Goal: Task Accomplishment & Management: Use online tool/utility

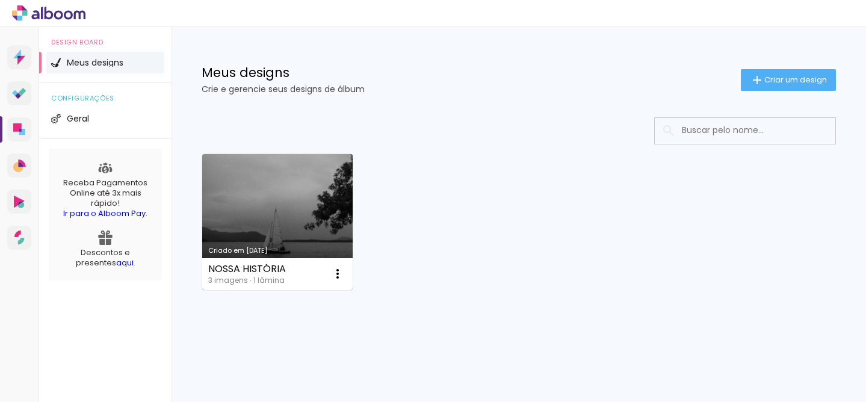
click at [291, 218] on link "Criado em [DATE]" at bounding box center [277, 222] width 150 height 136
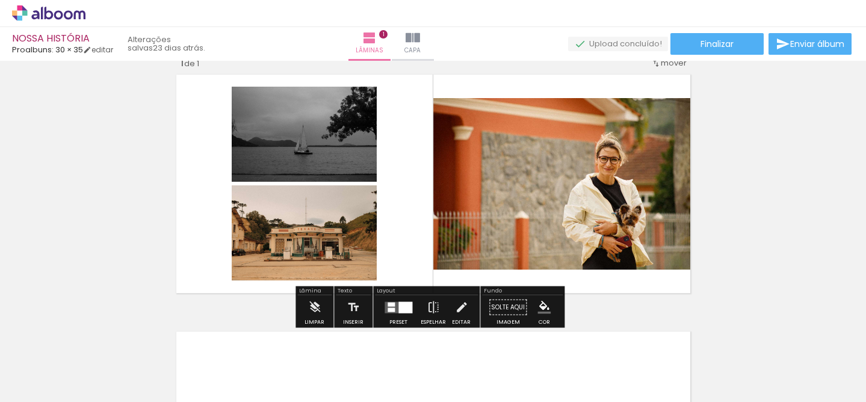
scroll to position [21, 0]
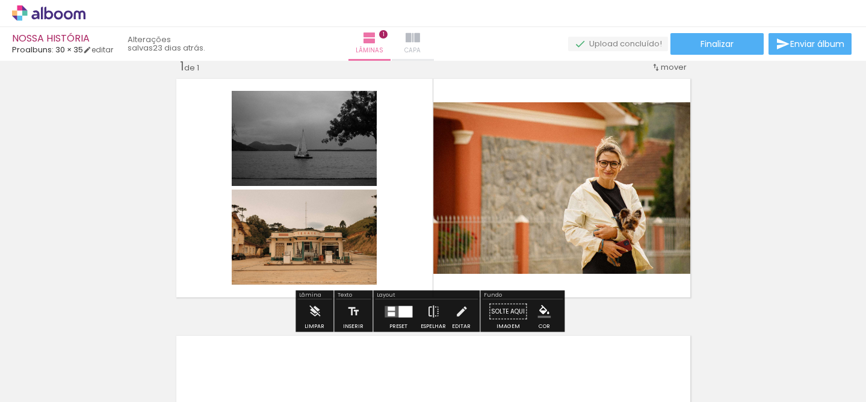
click at [420, 42] on iron-icon at bounding box center [413, 38] width 14 height 14
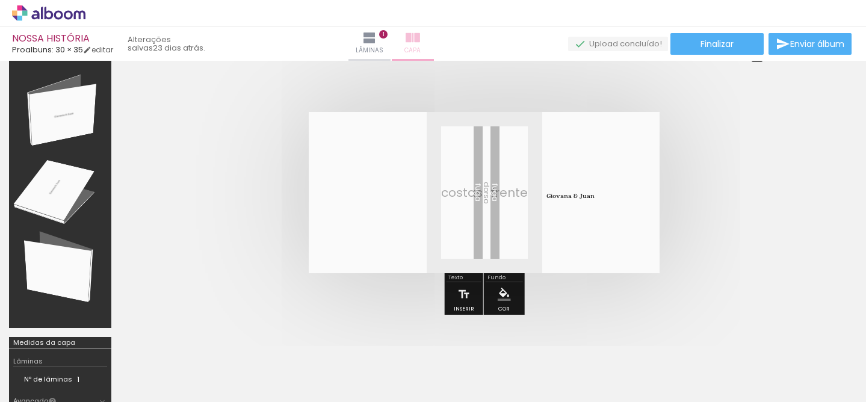
click at [420, 39] on iron-icon at bounding box center [413, 38] width 14 height 14
click at [377, 38] on iron-icon at bounding box center [369, 38] width 14 height 14
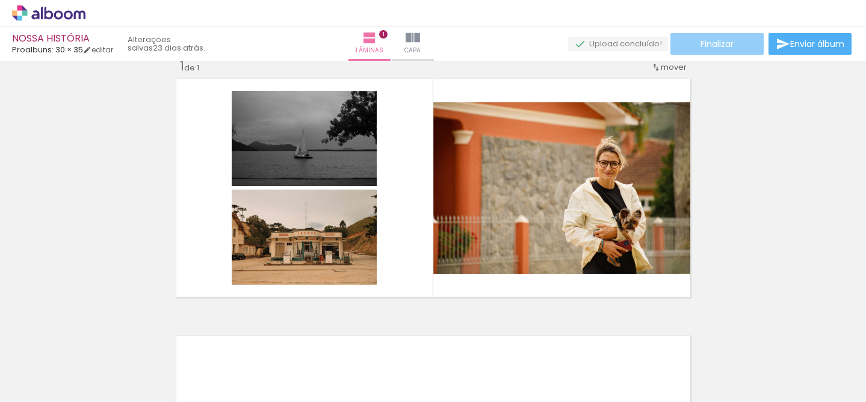
click at [738, 42] on paper-button "Finalizar" at bounding box center [716, 44] width 93 height 22
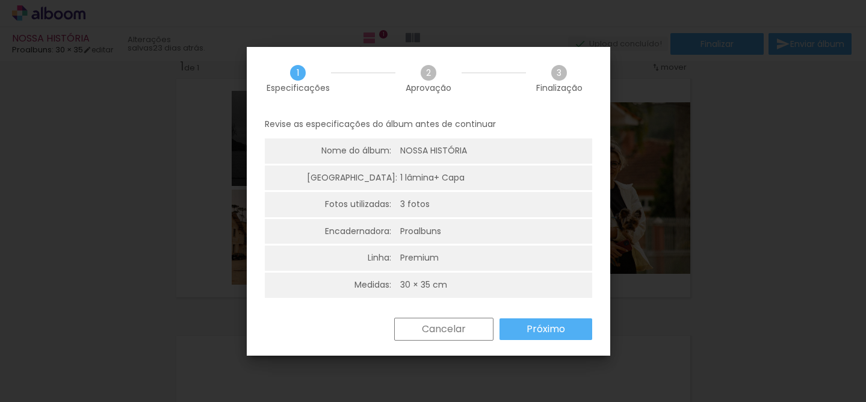
click at [525, 331] on paper-button "Próximo" at bounding box center [545, 329] width 93 height 22
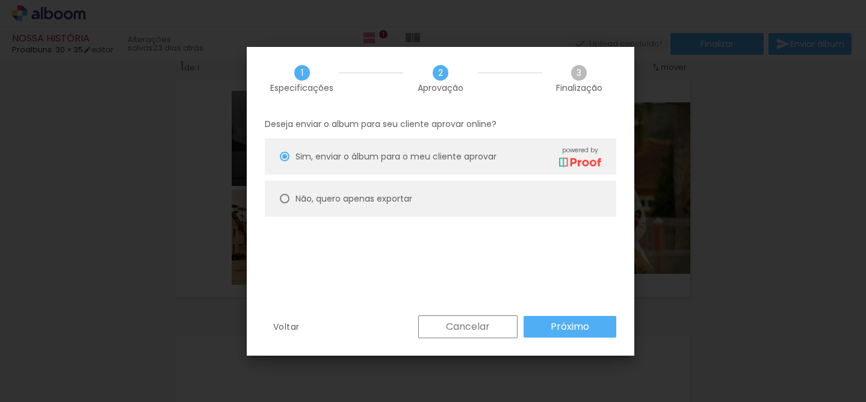
click at [0, 0] on slot "Não, quero apenas exportar" at bounding box center [0, 0] width 0 height 0
type paper-radio-button "on"
click at [0, 0] on slot "Próximo" at bounding box center [0, 0] width 0 height 0
type input "Alta, 300 DPI"
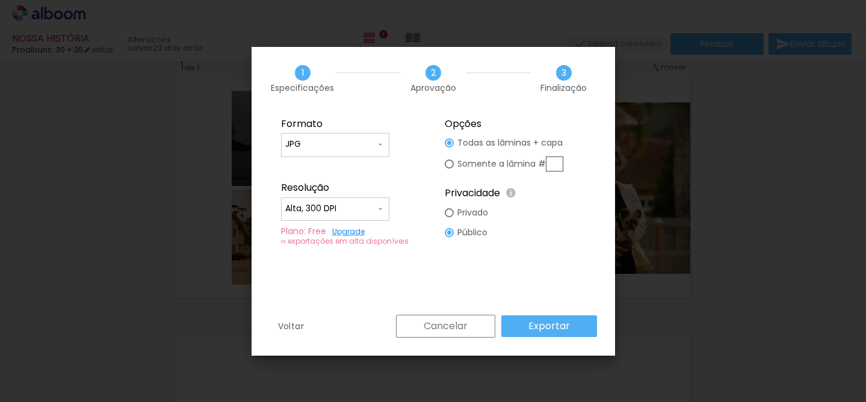
click at [374, 208] on input "Alta, 300 DPI" at bounding box center [330, 209] width 90 height 12
click at [409, 194] on fieldset "Formato JPG PDF Resolução Alta, 300 DPI Baixa Plano: Free Upgrade ∞ exportações…" at bounding box center [351, 182] width 161 height 144
click at [448, 167] on div at bounding box center [449, 163] width 9 height 9
type paper-radio-button "on"
click at [452, 143] on div at bounding box center [449, 142] width 9 height 9
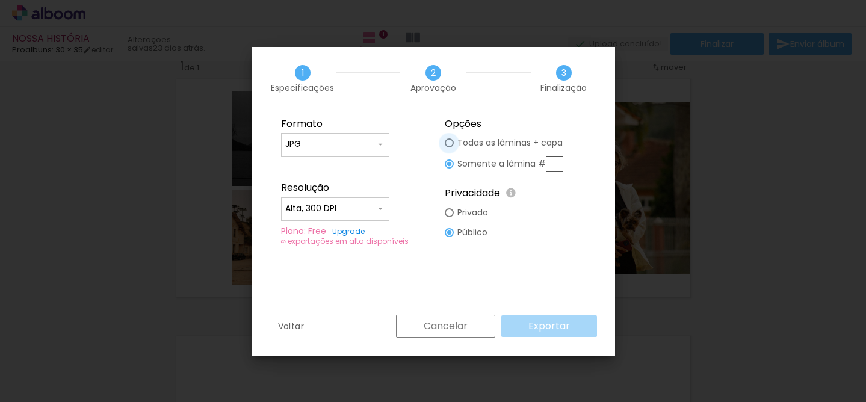
type paper-radio-button "on"
click at [449, 215] on div at bounding box center [449, 212] width 9 height 9
type paper-radio-button "on"
click at [0, 0] on slot "Exportar" at bounding box center [0, 0] width 0 height 0
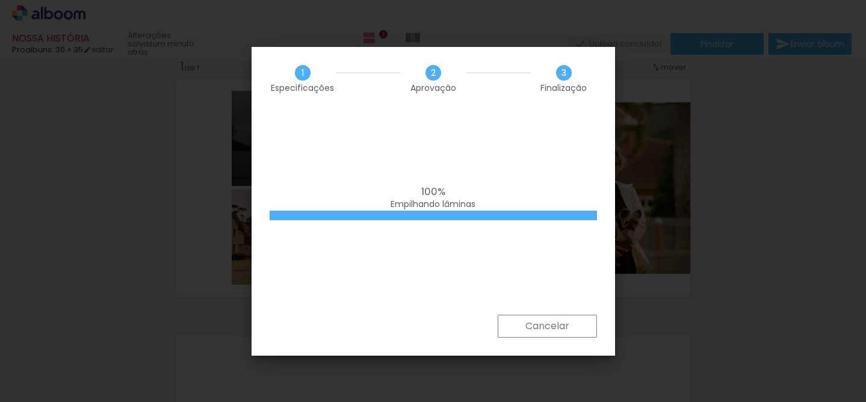
click at [434, 179] on div "100% Empilhando lâminas" at bounding box center [433, 212] width 363 height 205
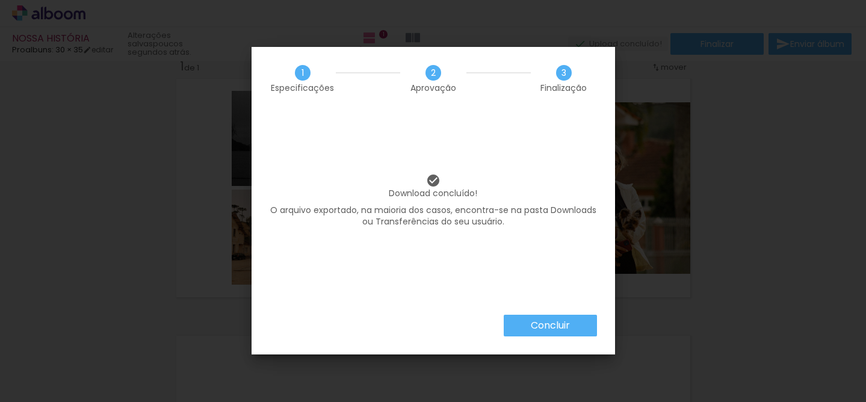
click at [0, 0] on slot "Concluir" at bounding box center [0, 0] width 0 height 0
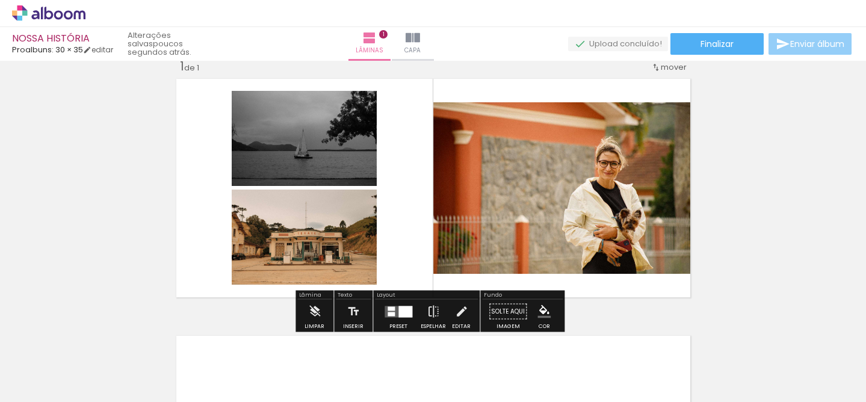
click at [800, 43] on span "Enviar álbum" at bounding box center [817, 44] width 54 height 8
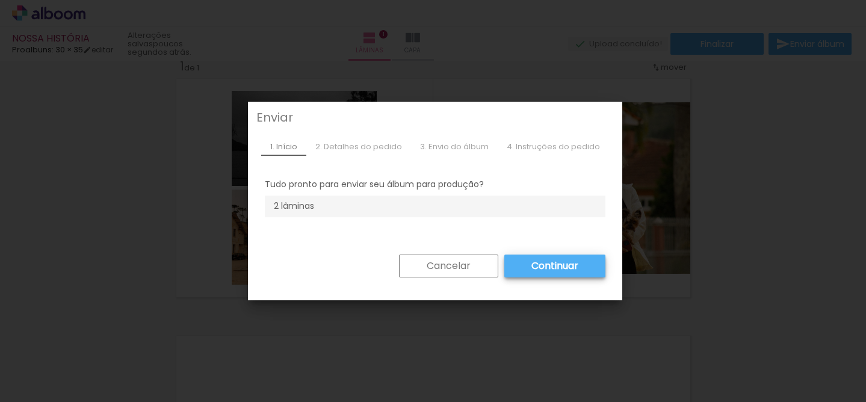
click at [344, 147] on div "2. Detalhes do pedido" at bounding box center [358, 147] width 105 height 18
click at [323, 217] on li "2 lâminas" at bounding box center [435, 207] width 341 height 22
click at [519, 273] on paper-button "Continuar" at bounding box center [554, 266] width 101 height 23
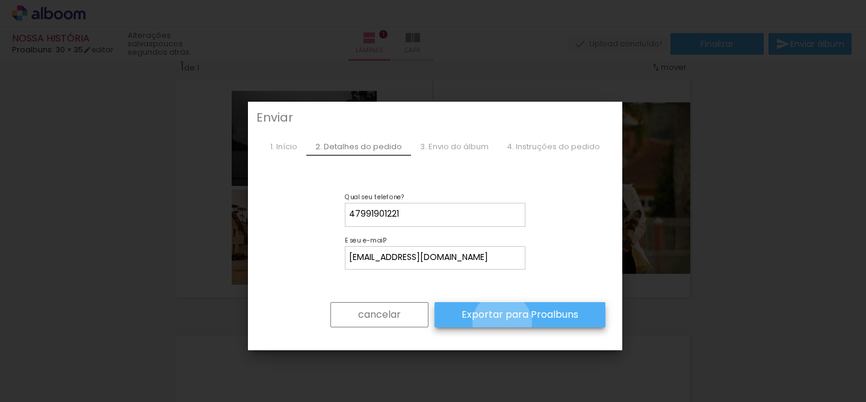
click at [499, 323] on paper-button "Exportar para Proalbuns" at bounding box center [519, 314] width 171 height 25
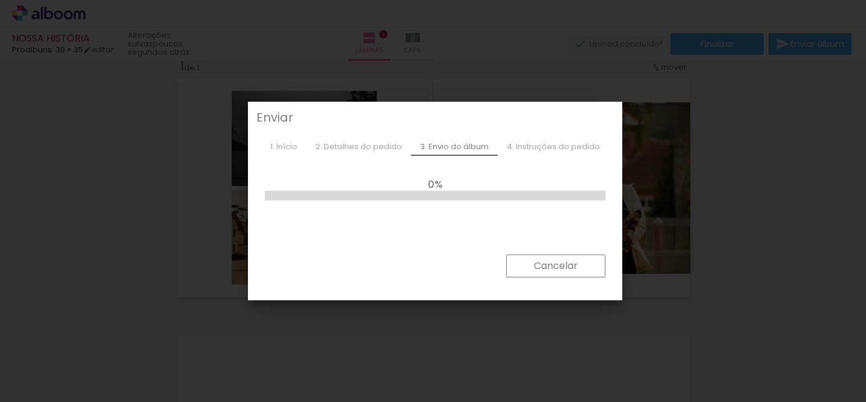
click at [533, 273] on paper-button "Cancelar" at bounding box center [555, 266] width 99 height 23
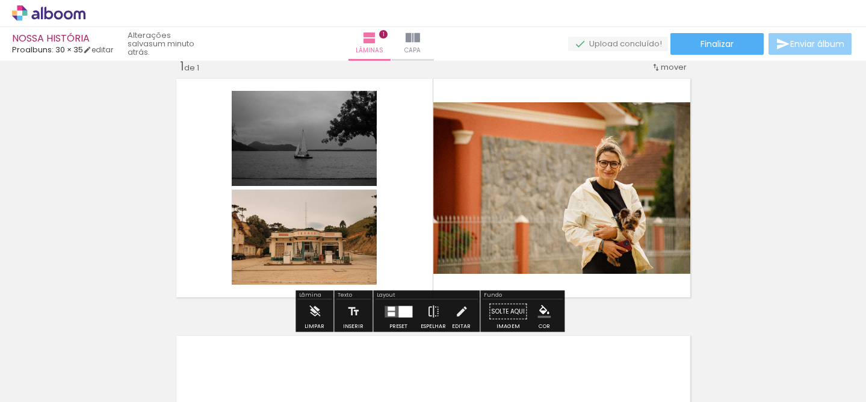
click at [797, 48] on span "Enviar álbum" at bounding box center [817, 44] width 54 height 8
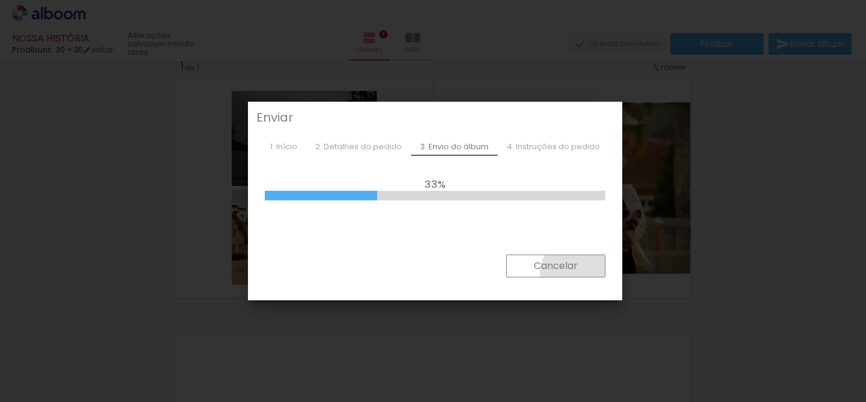
click at [572, 273] on paper-button "Cancelar" at bounding box center [555, 266] width 99 height 23
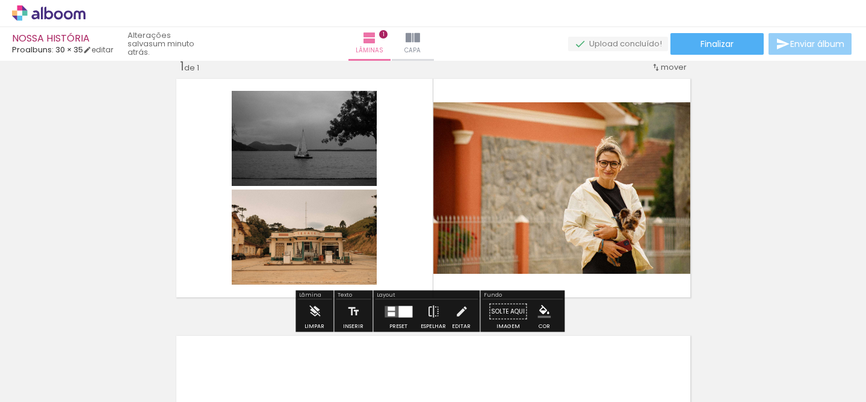
click at [791, 43] on span "Enviar álbum" at bounding box center [817, 44] width 54 height 8
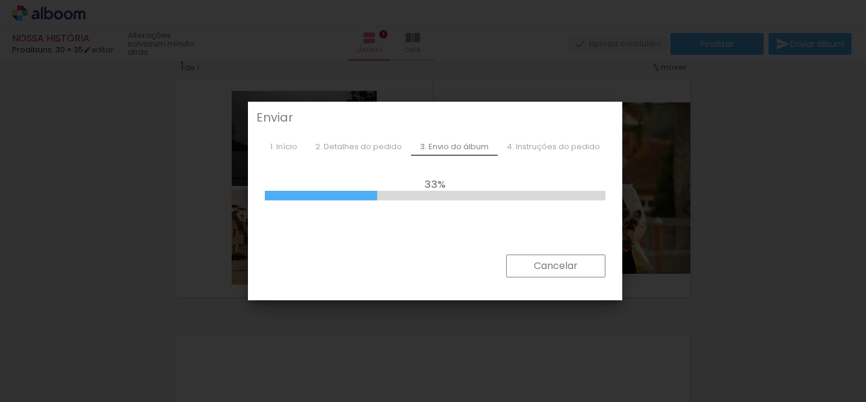
click at [348, 146] on div "2. Detalhes do pedido" at bounding box center [358, 147] width 105 height 18
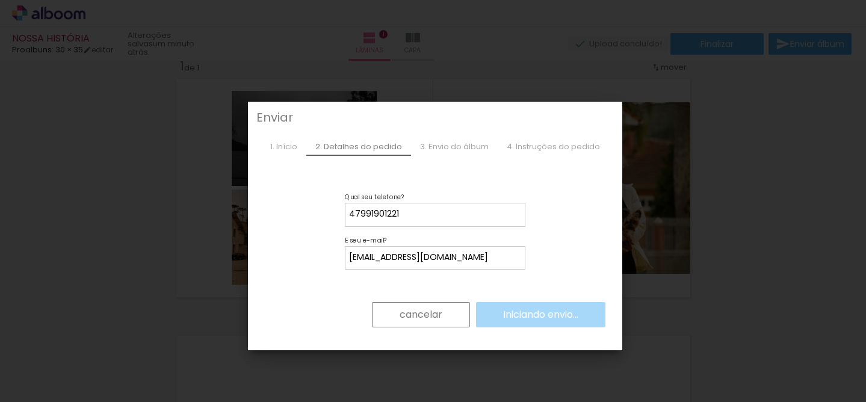
click at [447, 145] on div "3. Envio do álbum" at bounding box center [454, 147] width 87 height 18
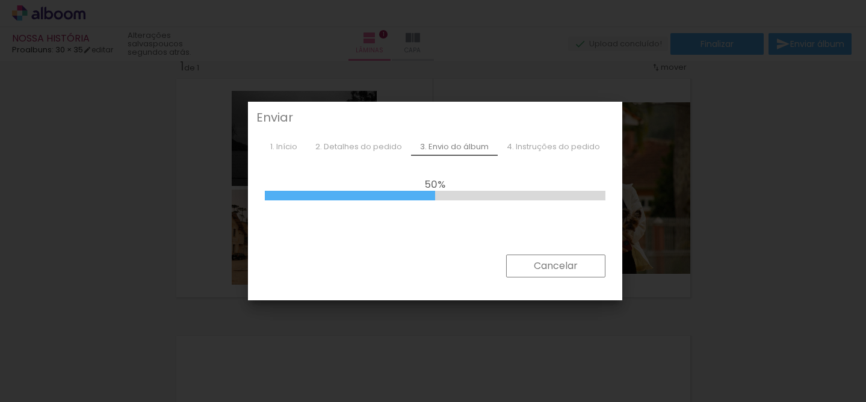
click at [539, 149] on div "4. Instruções do pedido" at bounding box center [553, 147] width 111 height 18
click at [439, 48] on iron-overlay-backdrop at bounding box center [433, 201] width 866 height 402
click at [439, 147] on div "3. Envio do álbum" at bounding box center [454, 147] width 87 height 18
click at [359, 146] on div "2. Detalhes do pedido" at bounding box center [358, 147] width 105 height 18
click at [0, 0] on slot "Cancelar" at bounding box center [0, 0] width 0 height 0
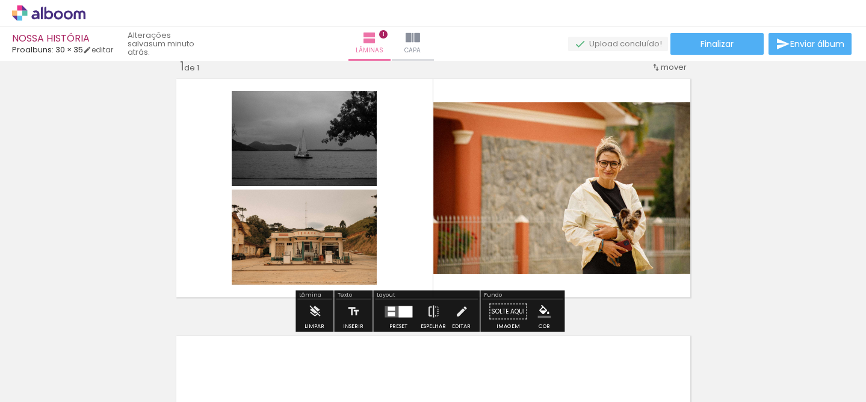
click at [32, 394] on paper-button "Adicionar Fotos" at bounding box center [37, 385] width 58 height 19
click at [0, 0] on input "file" at bounding box center [0, 0] width 0 height 0
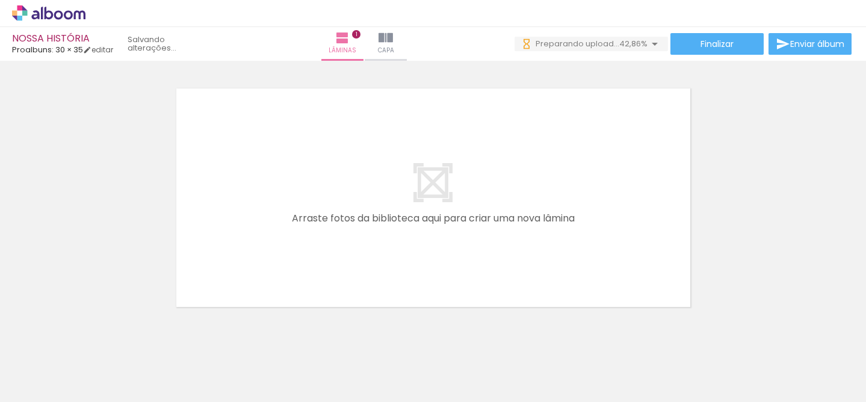
scroll to position [295, 0]
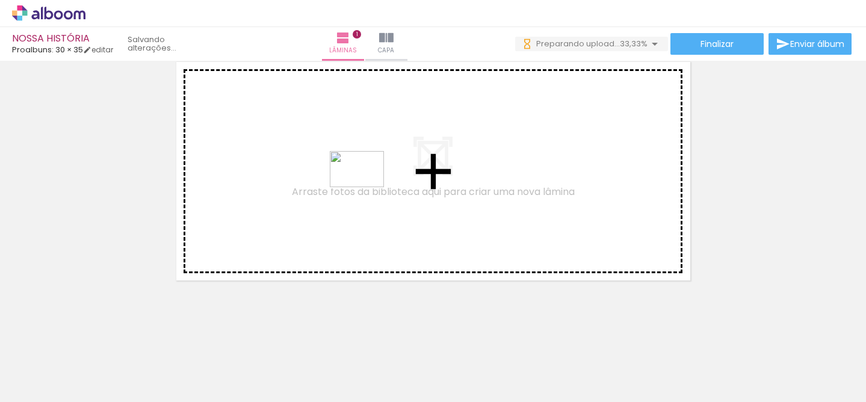
drag, startPoint x: 404, startPoint y: 374, endPoint x: 364, endPoint y: 178, distance: 200.7
click at [363, 176] on quentale-workspace at bounding box center [433, 201] width 866 height 402
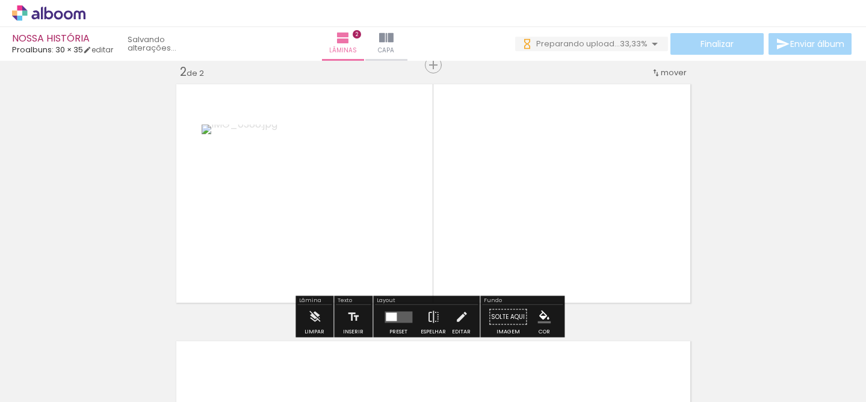
scroll to position [0, 0]
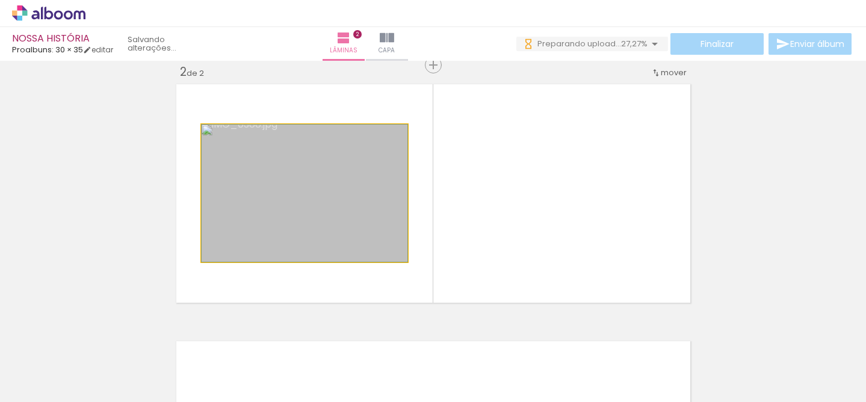
drag, startPoint x: 286, startPoint y: 214, endPoint x: 295, endPoint y: 187, distance: 28.5
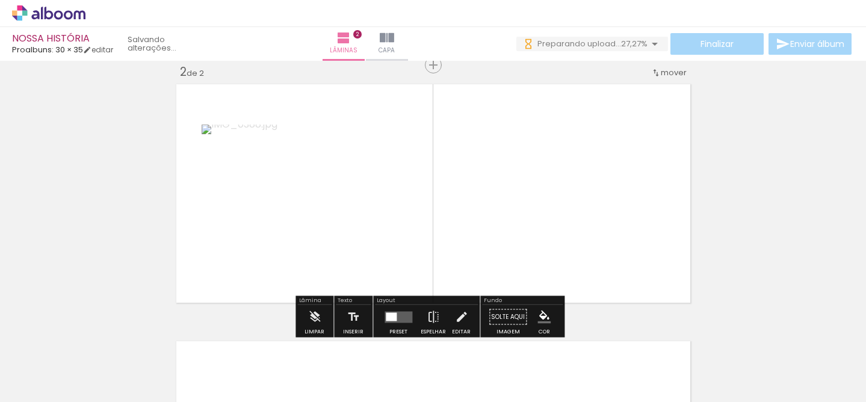
click at [461, 375] on div at bounding box center [458, 362] width 60 height 34
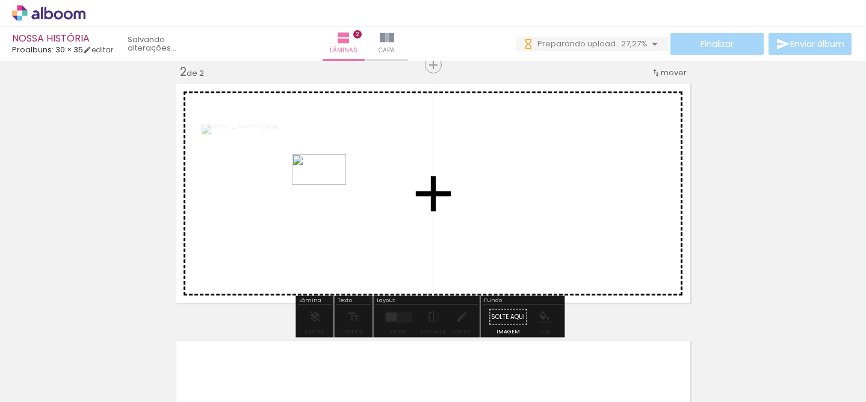
drag, startPoint x: 473, startPoint y: 366, endPoint x: 328, endPoint y: 190, distance: 228.3
click at [328, 190] on quentale-workspace at bounding box center [433, 201] width 866 height 402
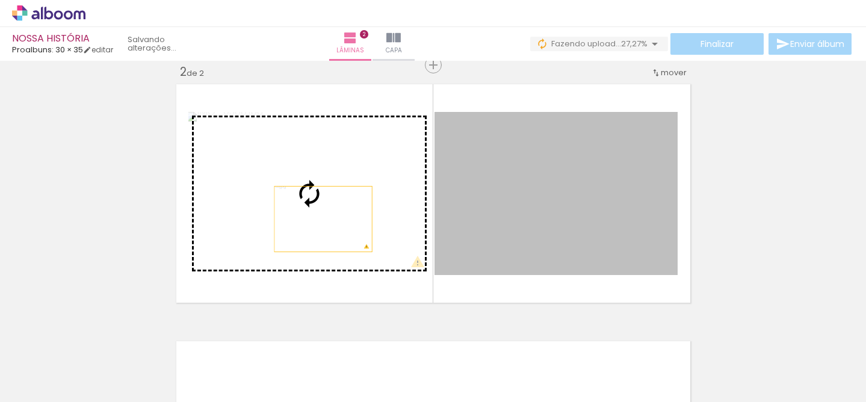
drag, startPoint x: 549, startPoint y: 196, endPoint x: 318, endPoint y: 219, distance: 232.2
click at [0, 0] on slot at bounding box center [0, 0] width 0 height 0
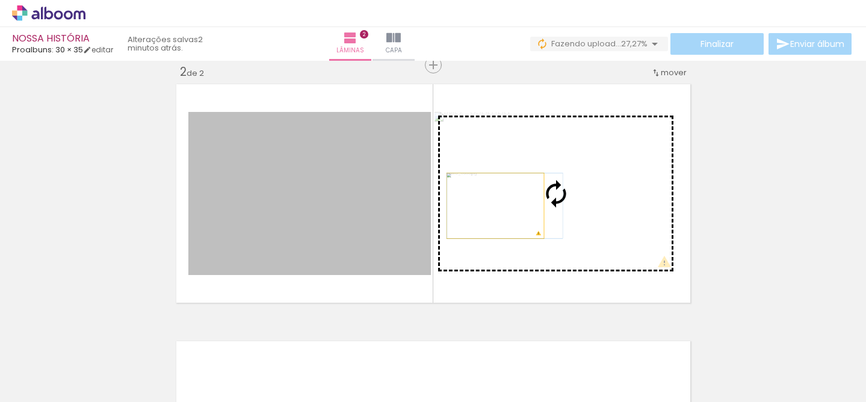
drag, startPoint x: 357, startPoint y: 207, endPoint x: 490, endPoint y: 206, distance: 133.0
click at [0, 0] on slot at bounding box center [0, 0] width 0 height 0
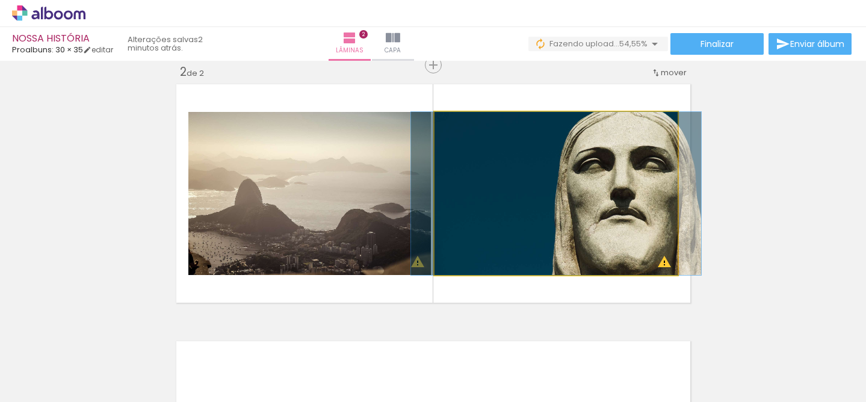
drag, startPoint x: 456, startPoint y: 124, endPoint x: 447, endPoint y: 126, distance: 9.2
type paper-slider "100"
click at [447, 126] on div at bounding box center [480, 125] width 84 height 18
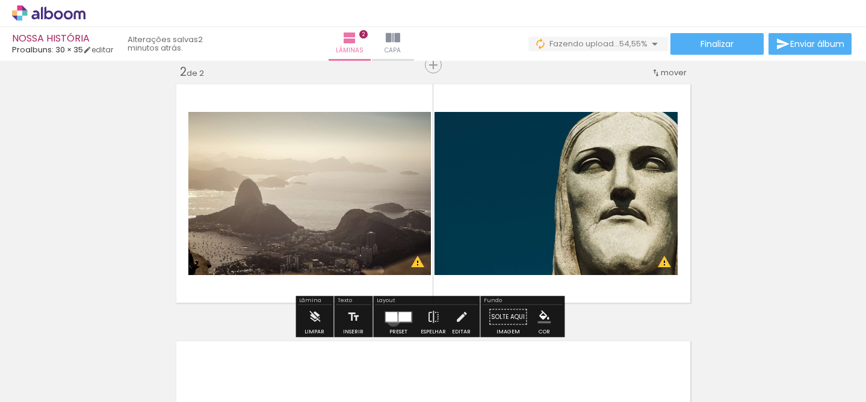
click at [391, 320] on div at bounding box center [391, 317] width 12 height 10
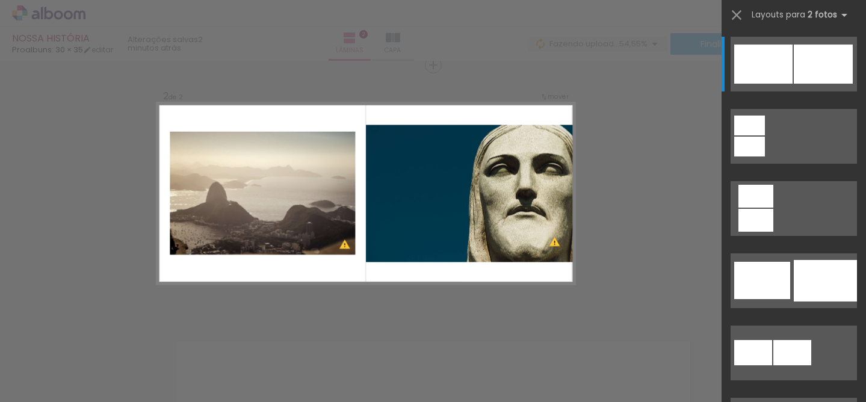
click at [633, 213] on div "Confirmar Cancelar" at bounding box center [433, 188] width 866 height 800
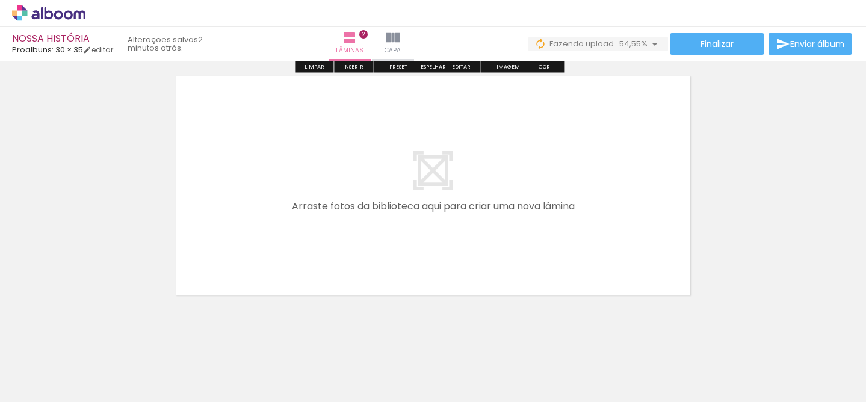
scroll to position [552, 0]
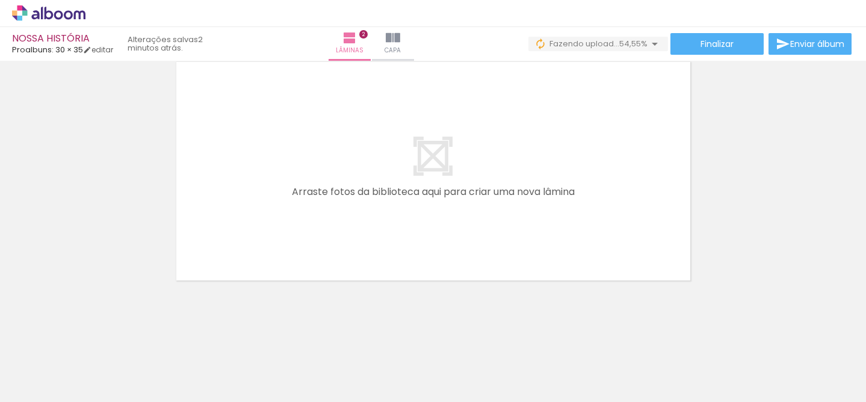
click at [422, 187] on quentale-layouter at bounding box center [433, 171] width 522 height 227
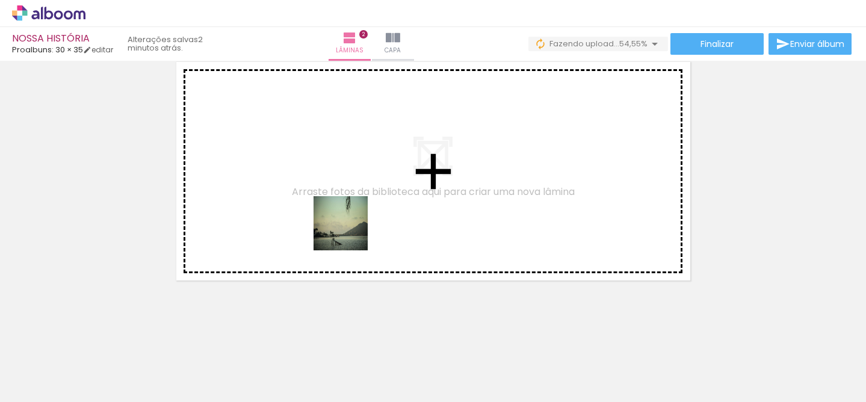
drag, startPoint x: 333, startPoint y: 375, endPoint x: 350, endPoint y: 232, distance: 144.7
click at [350, 232] on quentale-workspace at bounding box center [433, 201] width 866 height 402
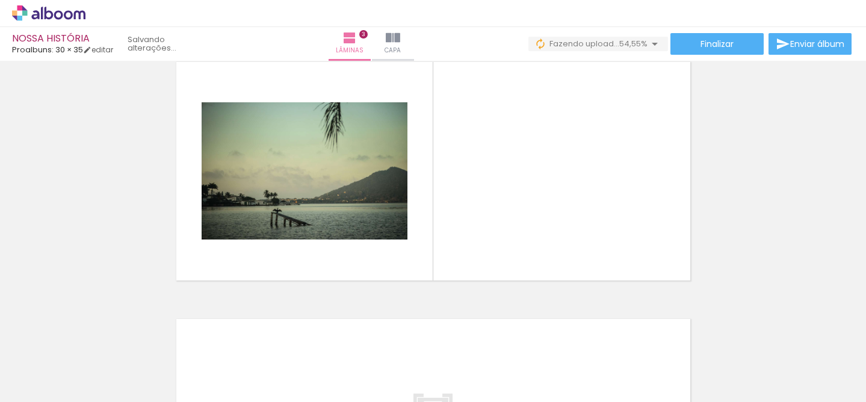
scroll to position [530, 0]
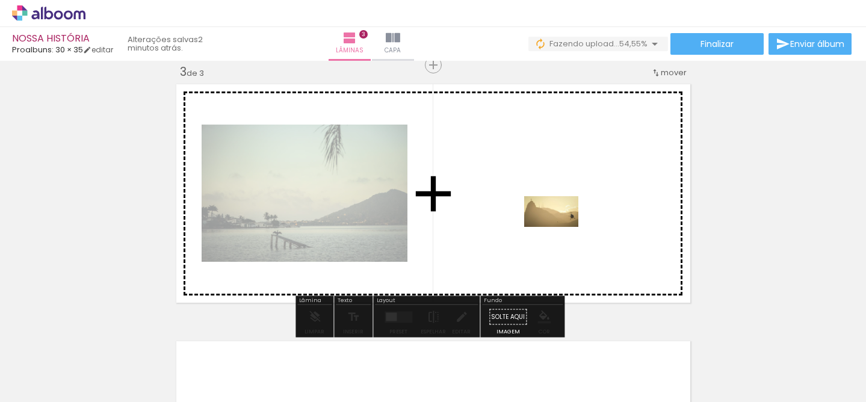
drag, startPoint x: 599, startPoint y: 365, endPoint x: 560, endPoint y: 232, distance: 138.6
click at [560, 232] on quentale-workspace at bounding box center [433, 201] width 866 height 402
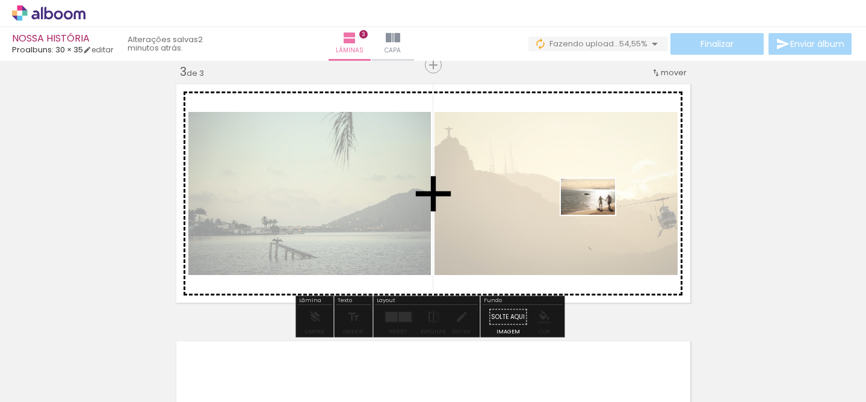
drag, startPoint x: 717, startPoint y: 362, endPoint x: 597, endPoint y: 215, distance: 189.5
click at [597, 215] on quentale-workspace at bounding box center [433, 201] width 866 height 402
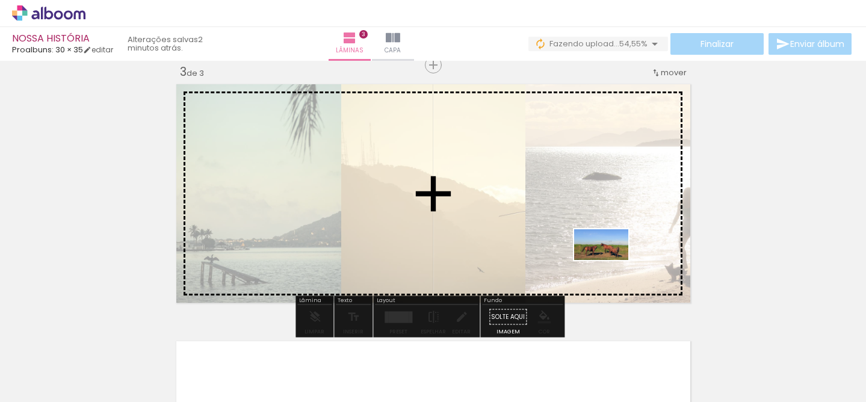
drag, startPoint x: 781, startPoint y: 369, endPoint x: 607, endPoint y: 263, distance: 203.9
click at [607, 263] on quentale-workspace at bounding box center [433, 201] width 866 height 402
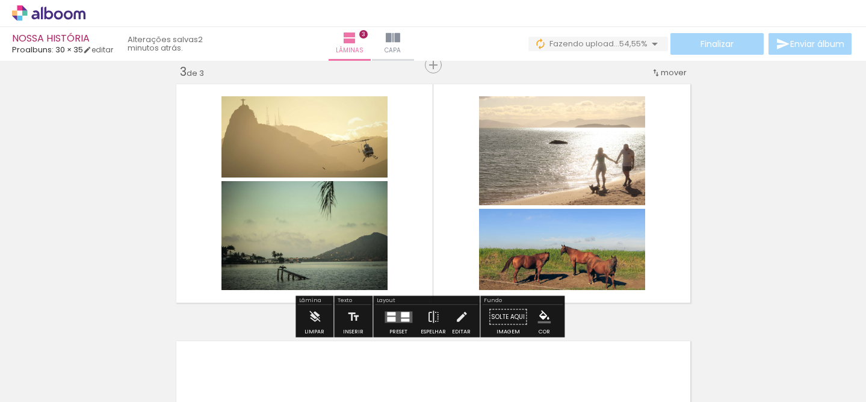
click at [401, 315] on div at bounding box center [405, 314] width 8 height 5
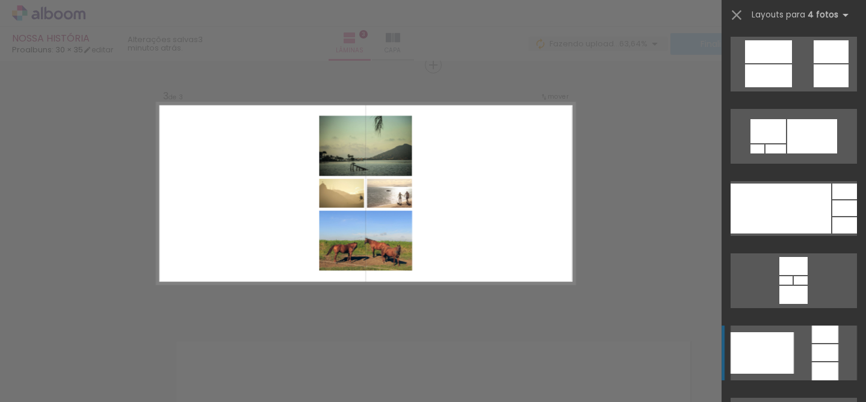
scroll to position [74, 0]
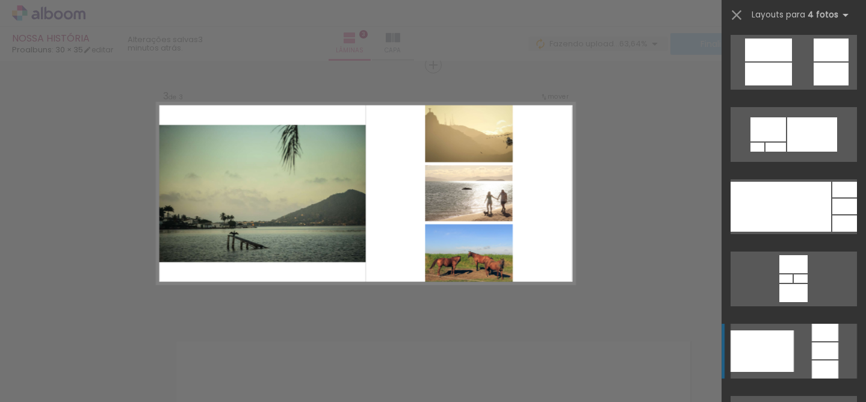
click at [776, 344] on div at bounding box center [762, 351] width 63 height 42
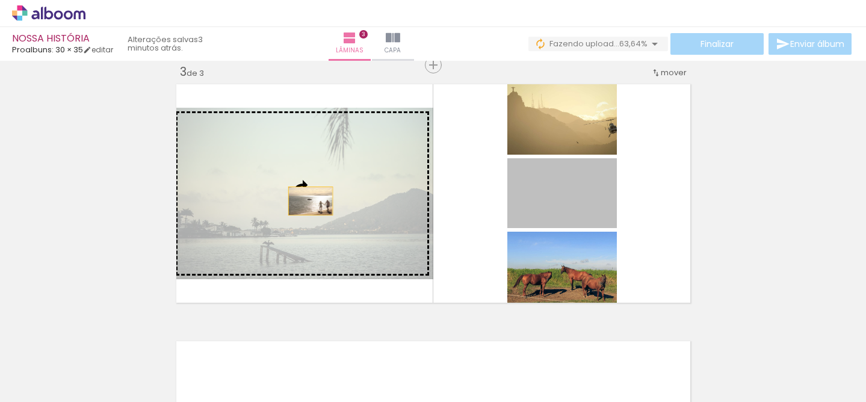
drag, startPoint x: 574, startPoint y: 201, endPoint x: 305, endPoint y: 201, distance: 269.0
click at [0, 0] on slot at bounding box center [0, 0] width 0 height 0
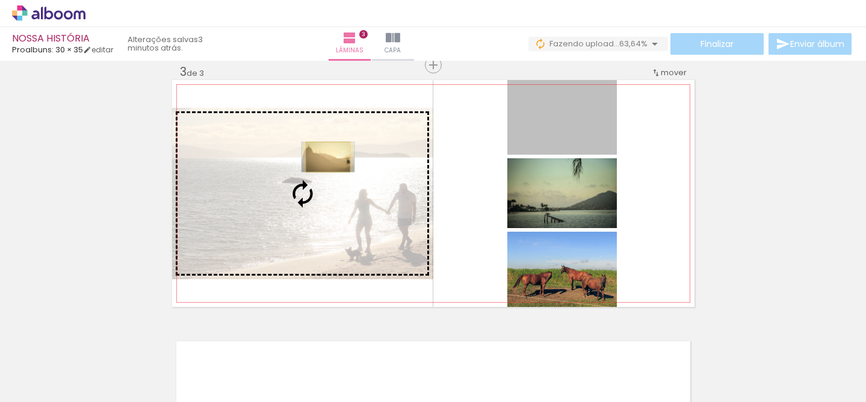
drag, startPoint x: 542, startPoint y: 127, endPoint x: 323, endPoint y: 157, distance: 221.1
click at [0, 0] on slot at bounding box center [0, 0] width 0 height 0
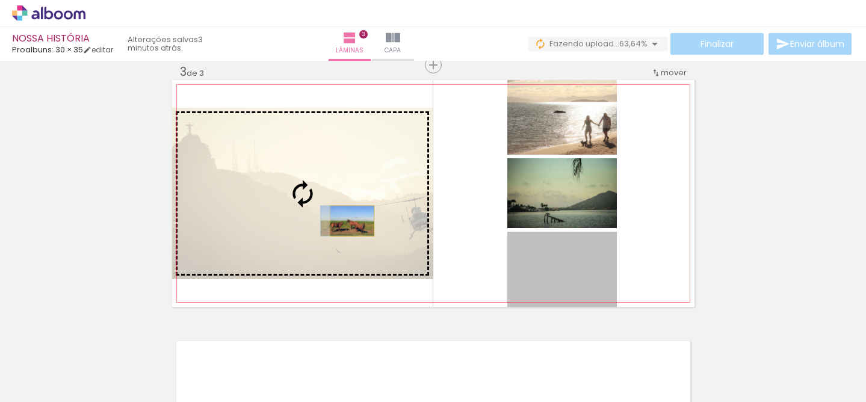
drag, startPoint x: 493, startPoint y: 255, endPoint x: 347, endPoint y: 221, distance: 150.2
click at [0, 0] on slot at bounding box center [0, 0] width 0 height 0
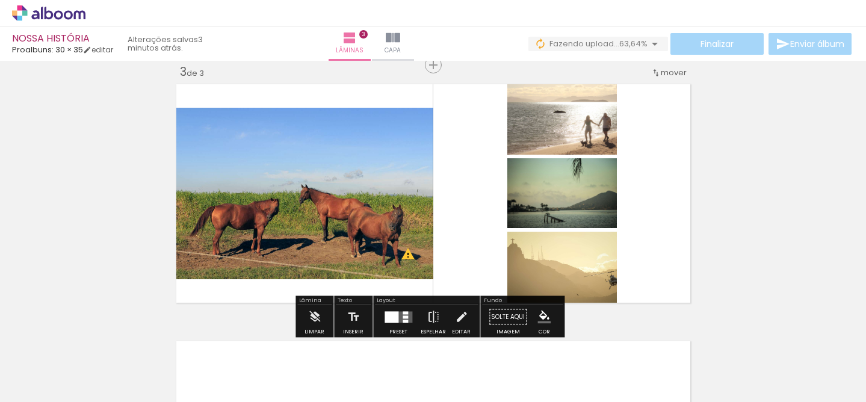
click at [746, 232] on div "Inserir lâmina 1 de 3 Inserir lâmina 2 de 3 Inserir lâmina 3 de 3 O Designbox p…" at bounding box center [433, 49] width 866 height 1028
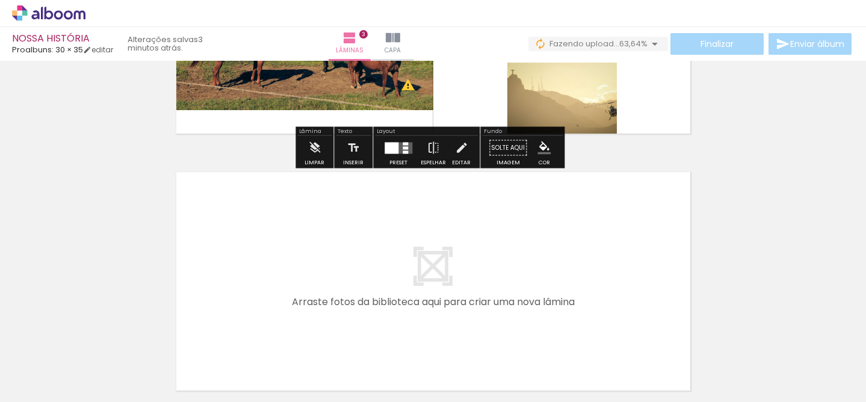
scroll to position [701, 0]
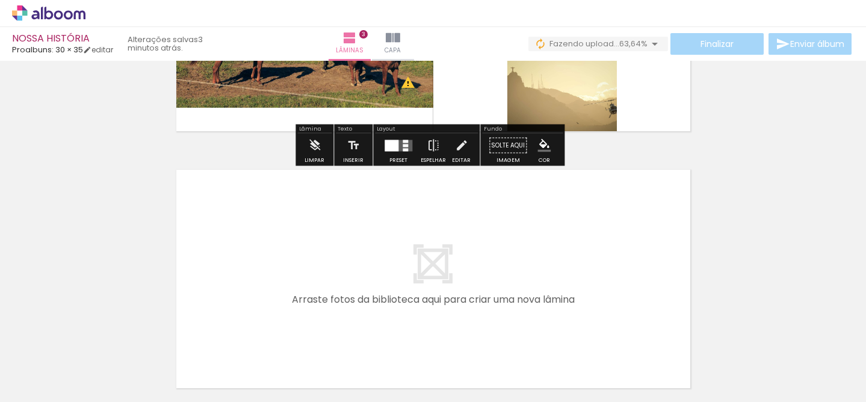
click at [522, 259] on quentale-layouter at bounding box center [433, 278] width 522 height 227
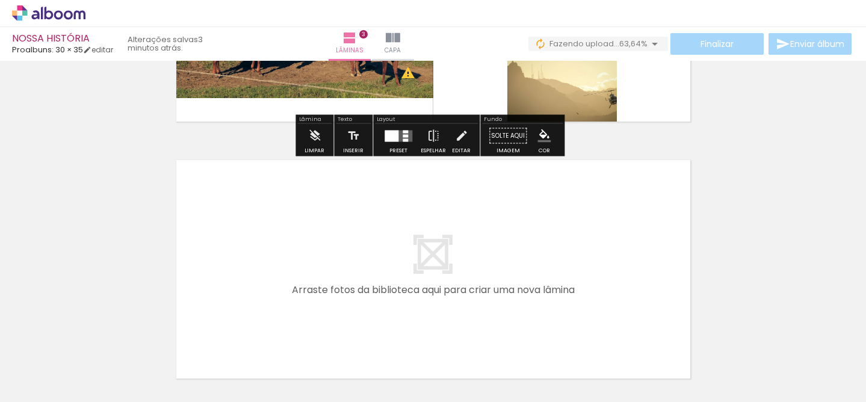
scroll to position [809, 0]
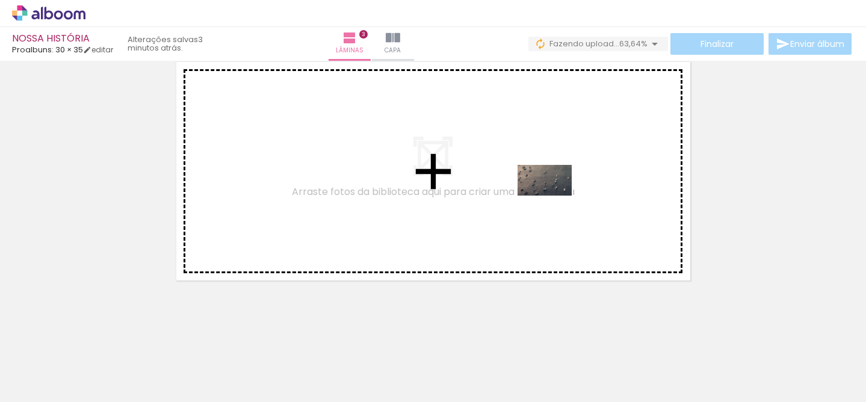
drag, startPoint x: 628, startPoint y: 318, endPoint x: 554, endPoint y: 201, distance: 139.1
click at [554, 201] on quentale-workspace at bounding box center [433, 201] width 866 height 402
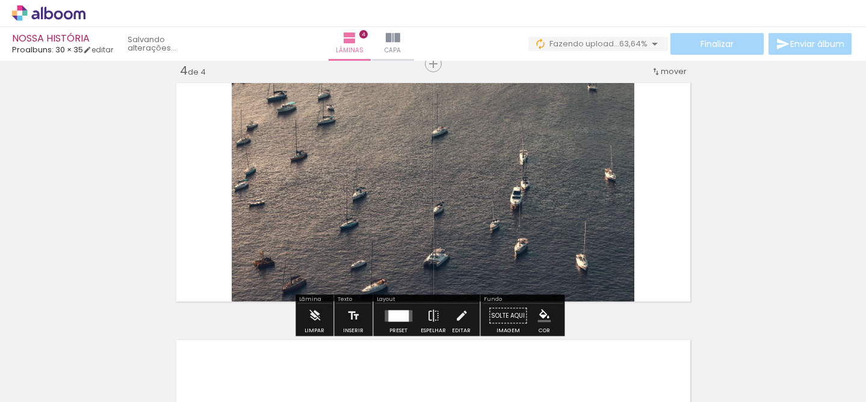
scroll to position [786, 0]
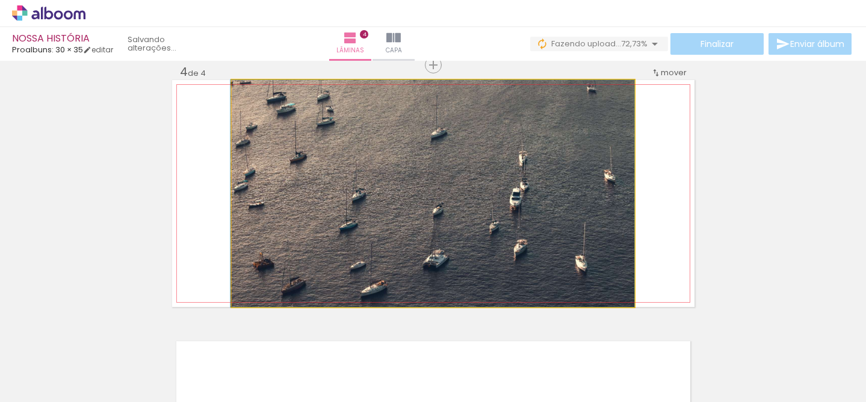
drag, startPoint x: 502, startPoint y: 224, endPoint x: 490, endPoint y: 230, distance: 13.5
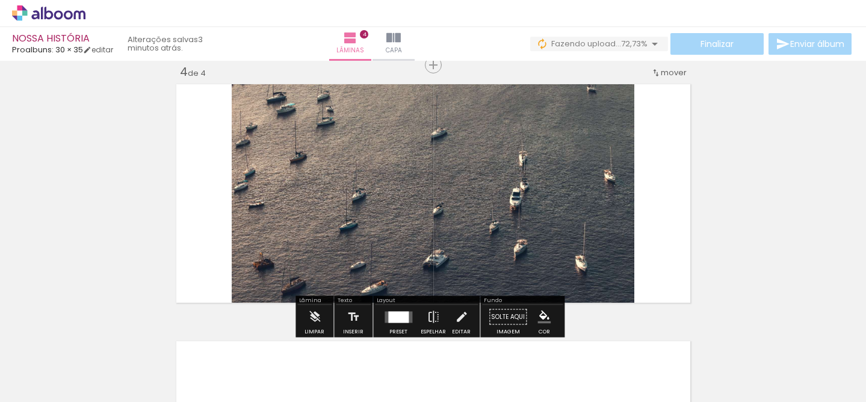
click at [496, 315] on paper-button "Solte aqui Imagem" at bounding box center [507, 320] width 43 height 31
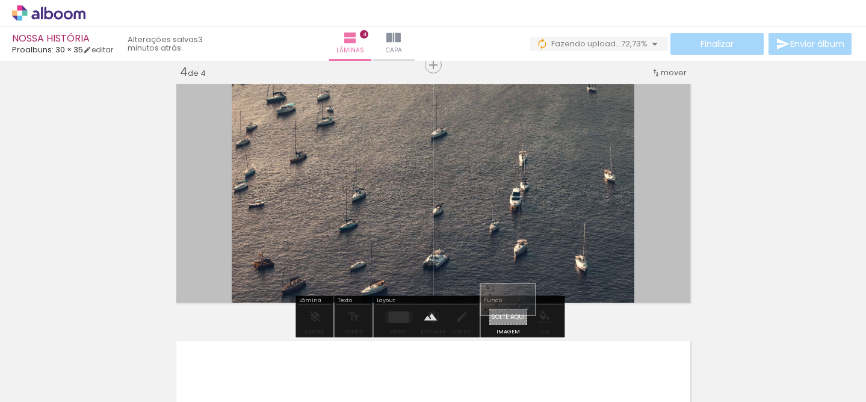
drag, startPoint x: 650, startPoint y: 364, endPoint x: 517, endPoint y: 320, distance: 140.1
click at [517, 320] on quentale-workspace at bounding box center [433, 201] width 866 height 402
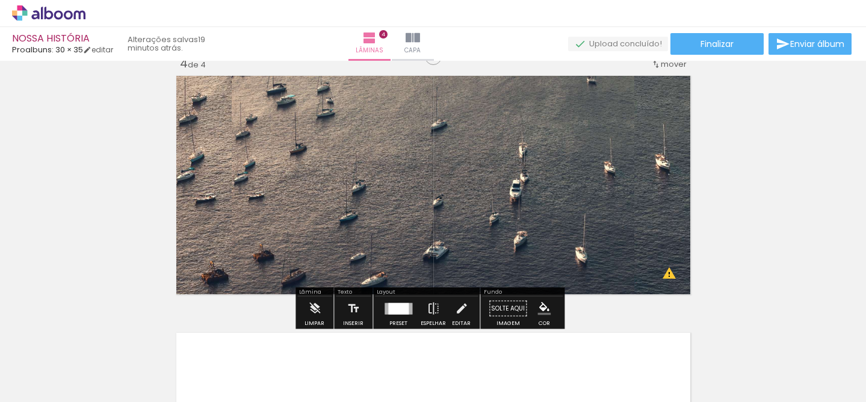
scroll to position [800, 0]
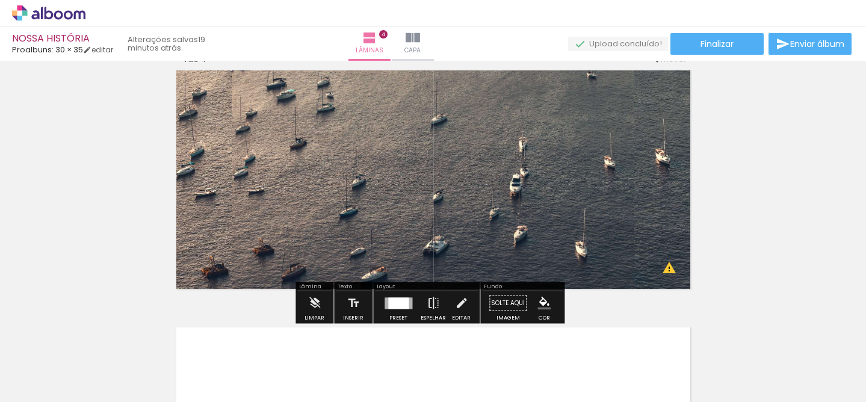
click at [665, 271] on quentale-layouter at bounding box center [433, 179] width 522 height 227
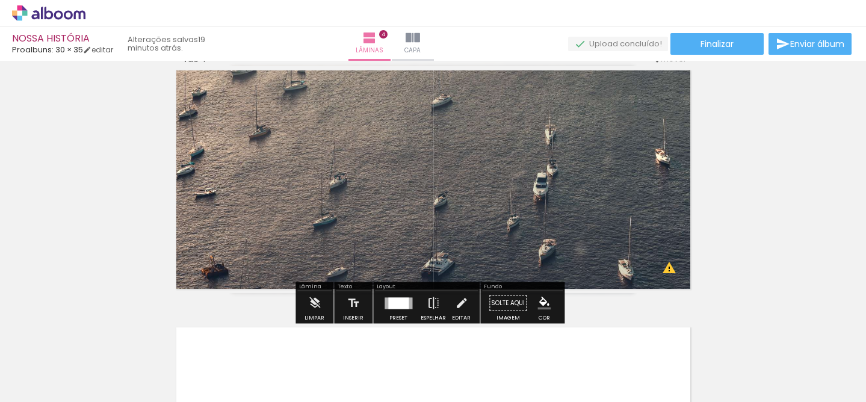
click at [641, 248] on quentale-photo at bounding box center [433, 179] width 522 height 227
click at [669, 367] on div at bounding box center [660, 362] width 60 height 34
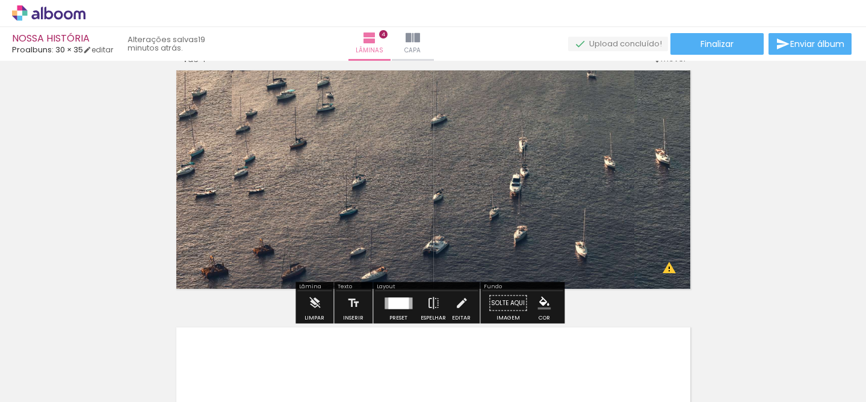
click at [669, 367] on div at bounding box center [660, 362] width 60 height 34
click at [614, 239] on quentale-photo at bounding box center [433, 179] width 403 height 227
click at [650, 246] on quentale-layouter at bounding box center [433, 179] width 522 height 227
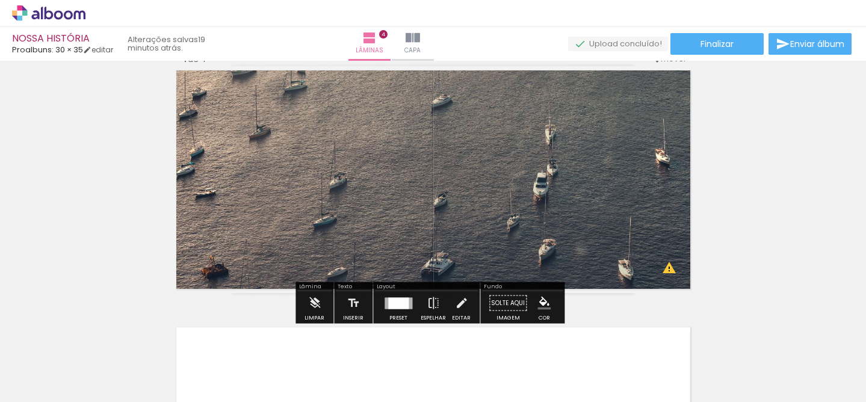
click at [589, 233] on quentale-photo at bounding box center [433, 179] width 522 height 227
click at [590, 227] on quentale-photo at bounding box center [433, 179] width 522 height 227
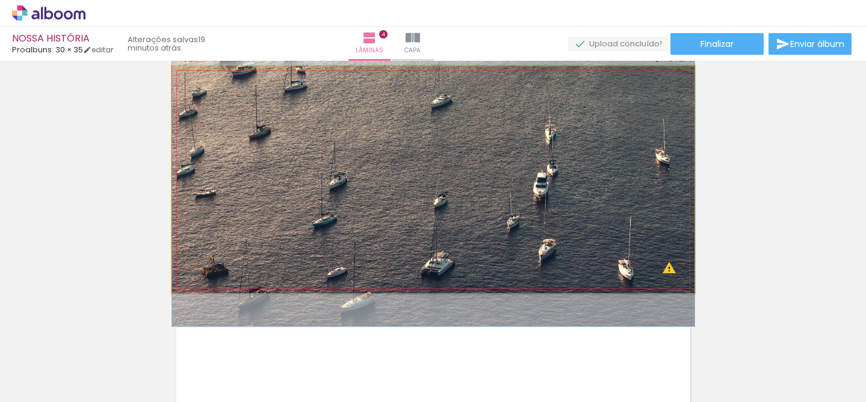
drag, startPoint x: 214, startPoint y: 96, endPoint x: 189, endPoint y: 96, distance: 25.3
type paper-slider "100"
click at [194, 96] on div at bounding box center [236, 97] width 84 height 18
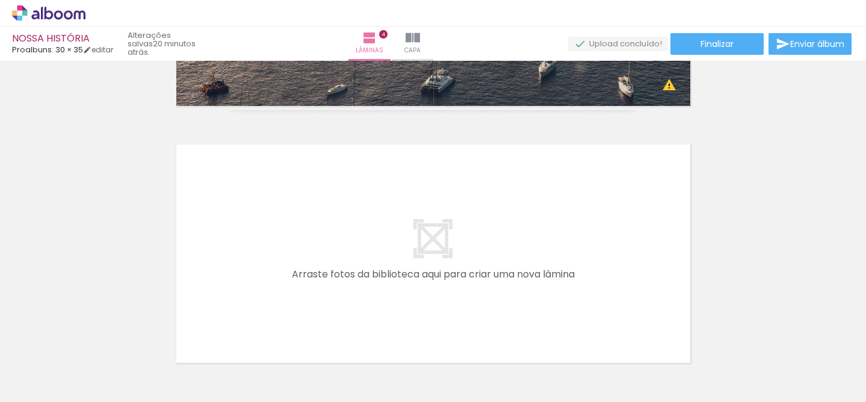
scroll to position [1066, 0]
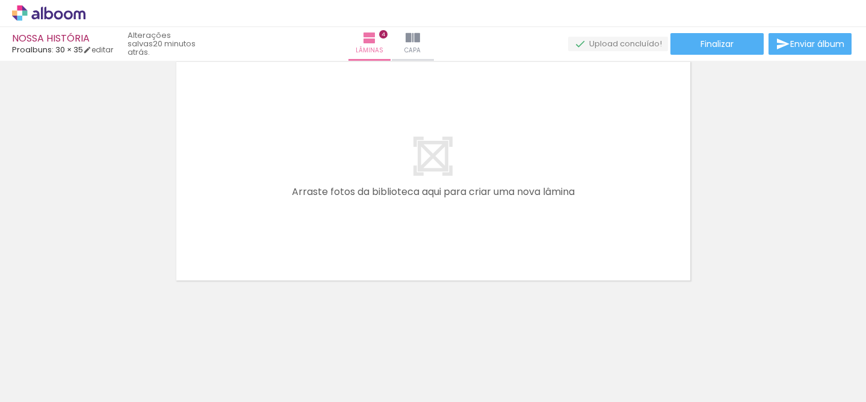
click at [667, 365] on div at bounding box center [660, 362] width 60 height 34
click at [0, 0] on slot "Esta imagem aparece 2 vezes no seu álbum" at bounding box center [0, 0] width 0 height 0
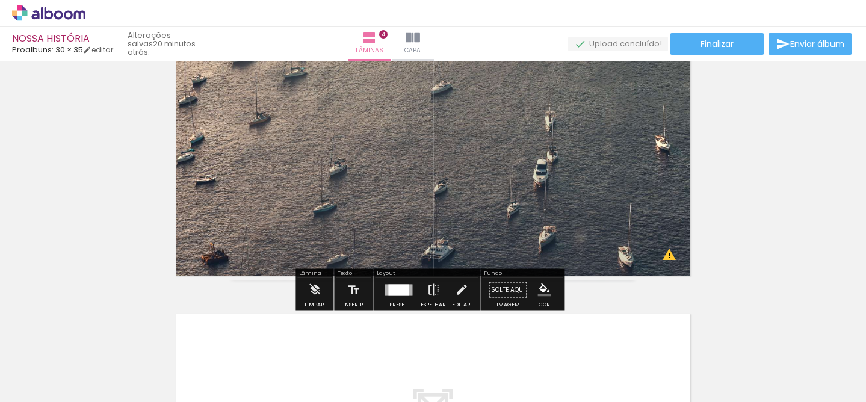
click at [502, 199] on quentale-photo at bounding box center [433, 166] width 522 height 227
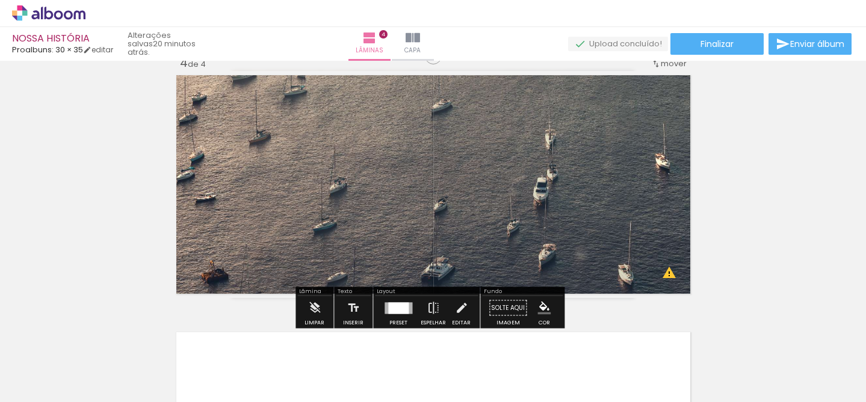
click at [481, 229] on quentale-photo at bounding box center [433, 184] width 522 height 227
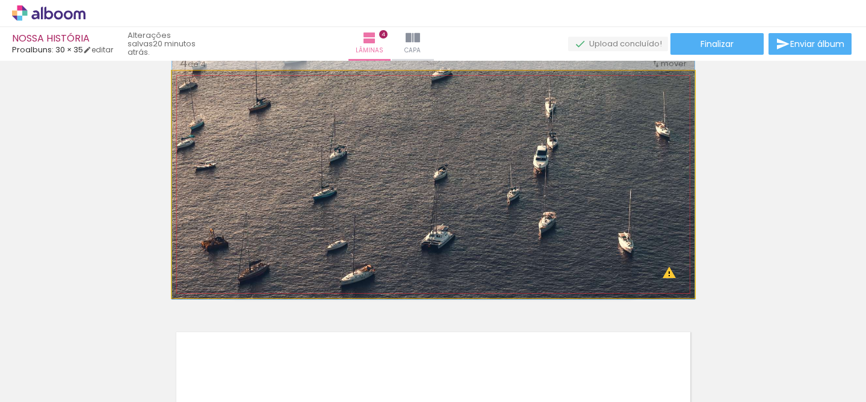
drag, startPoint x: 660, startPoint y: 274, endPoint x: 603, endPoint y: 242, distance: 65.5
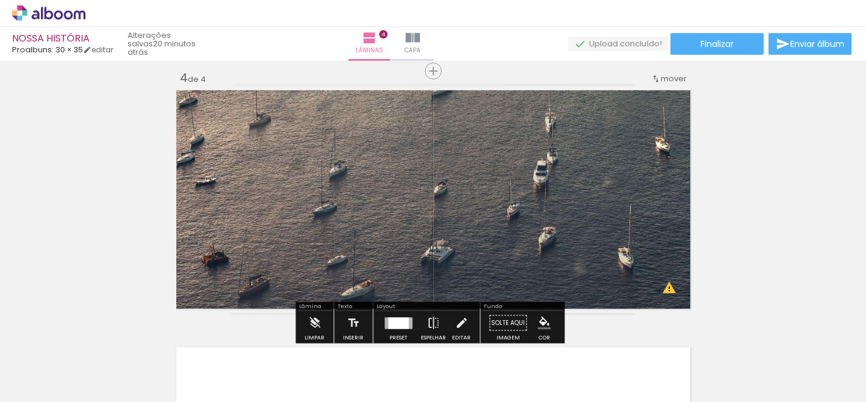
scroll to position [783, 0]
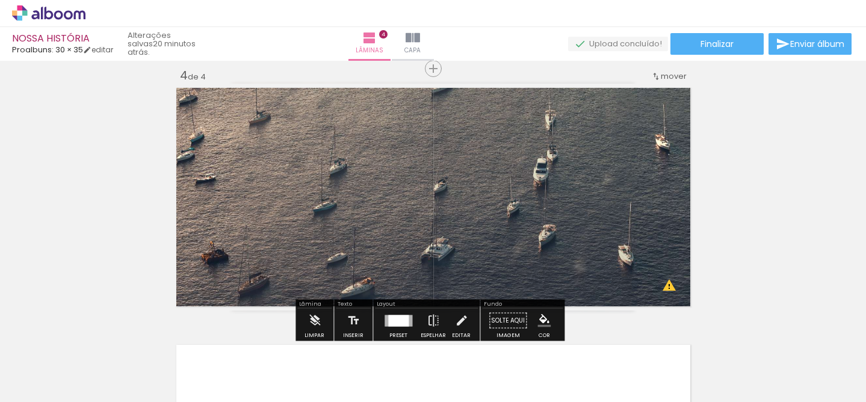
drag, startPoint x: 339, startPoint y: 114, endPoint x: 351, endPoint y: 117, distance: 11.7
type paper-slider "100"
click at [351, 117] on div at bounding box center [349, 114] width 19 height 19
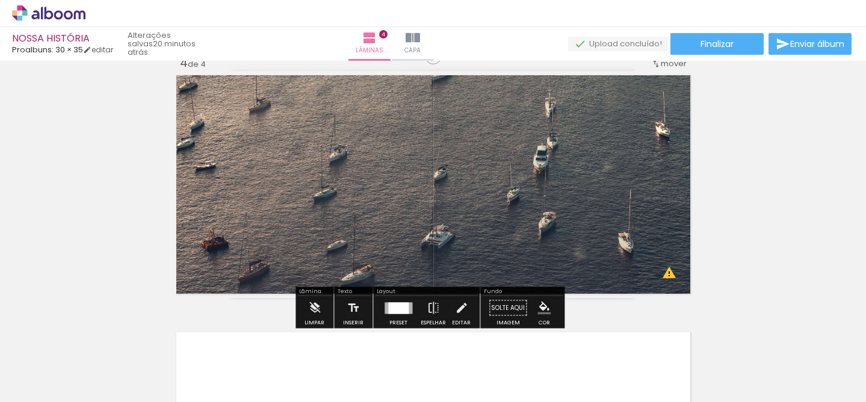
scroll to position [801, 0]
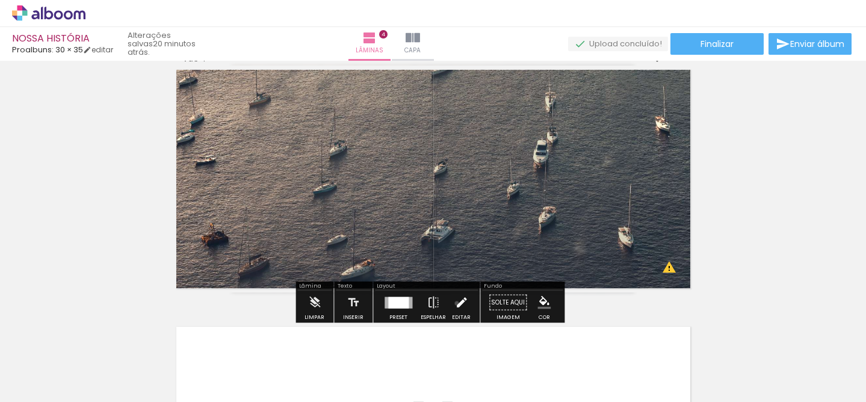
click at [455, 303] on iron-icon at bounding box center [461, 303] width 13 height 24
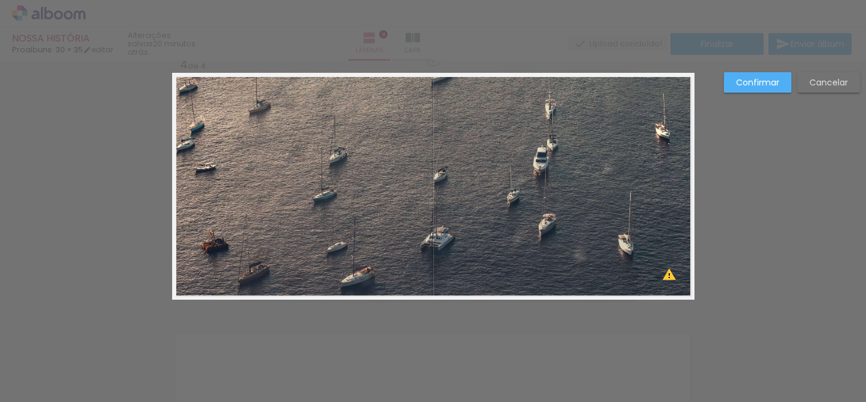
scroll to position [786, 0]
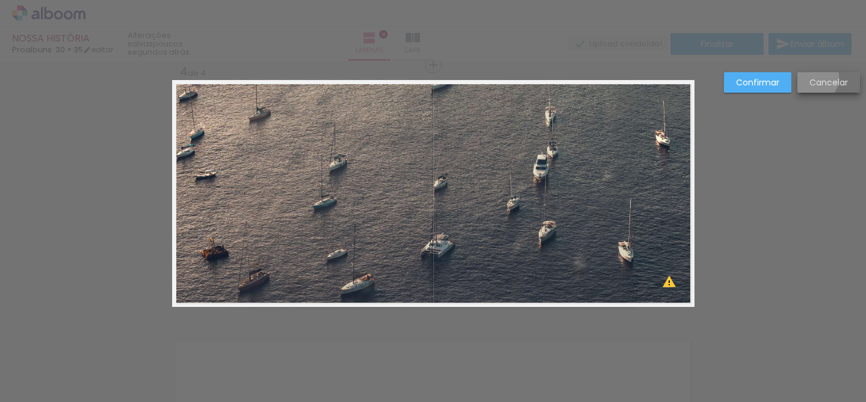
click at [0, 0] on slot "Cancelar" at bounding box center [0, 0] width 0 height 0
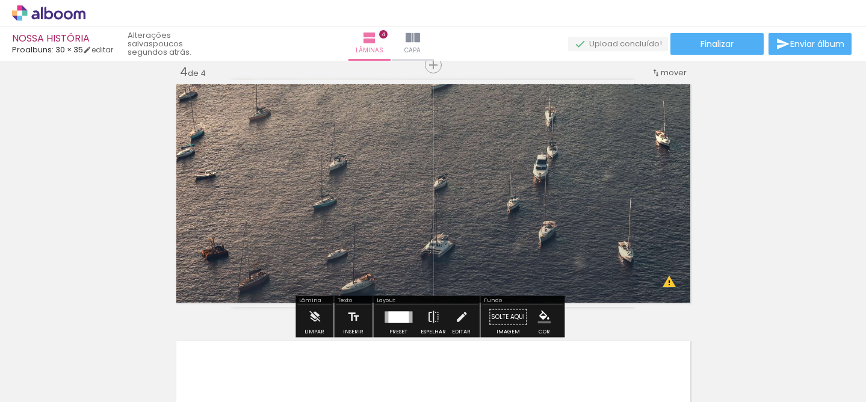
click at [0, 0] on slot at bounding box center [0, 0] width 0 height 0
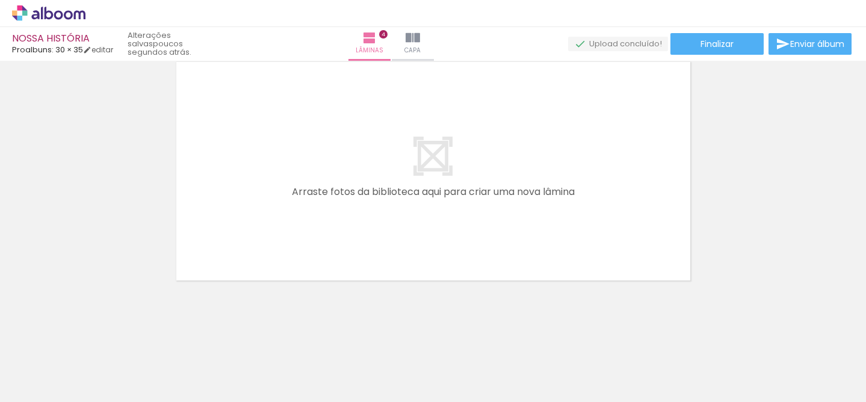
click at [614, 228] on quentale-layouter at bounding box center [433, 171] width 522 height 227
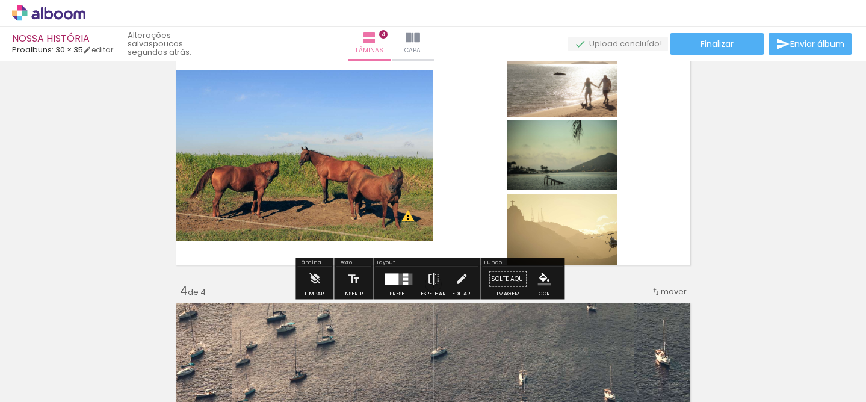
scroll to position [590, 0]
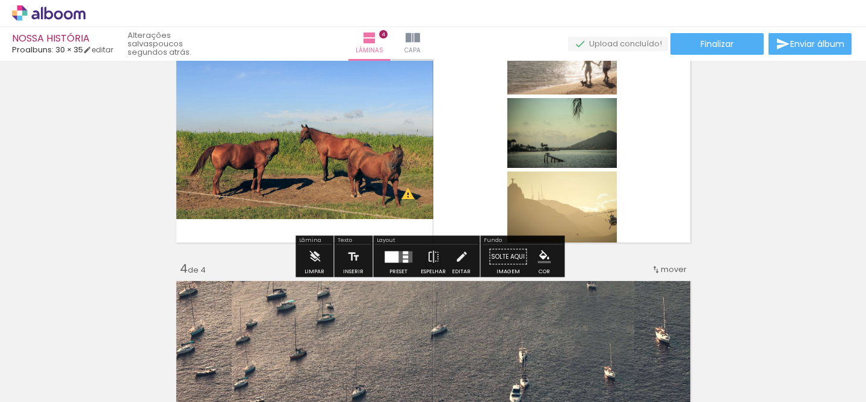
click at [336, 182] on quentale-photo at bounding box center [302, 133] width 261 height 171
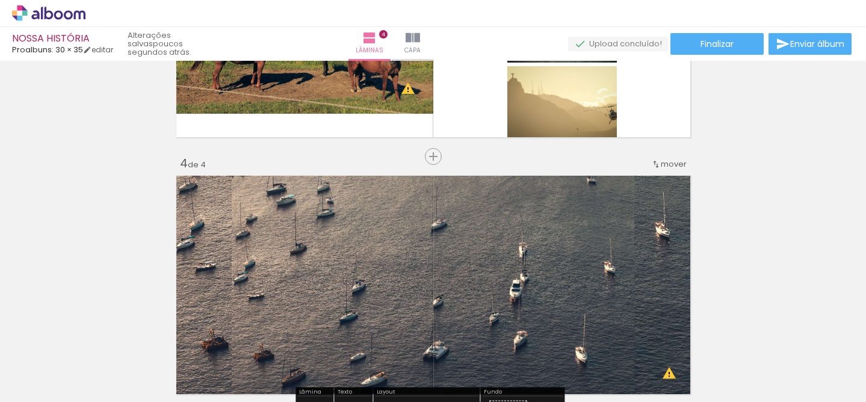
scroll to position [732, 0]
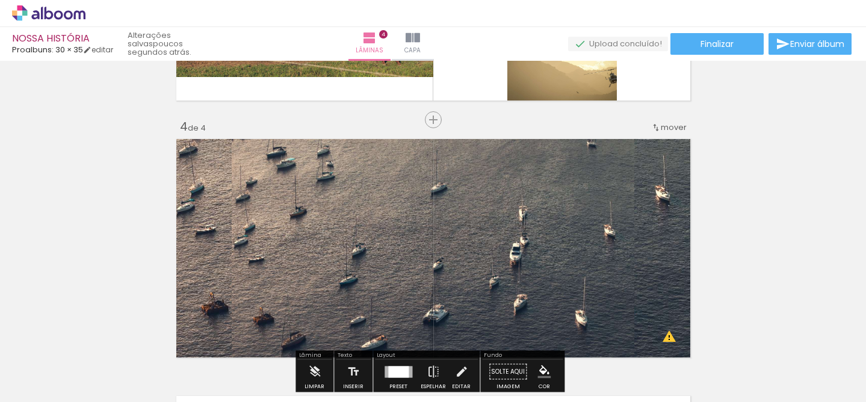
click at [664, 369] on div at bounding box center [660, 362] width 60 height 34
click at [558, 276] on quentale-photo at bounding box center [433, 248] width 403 height 227
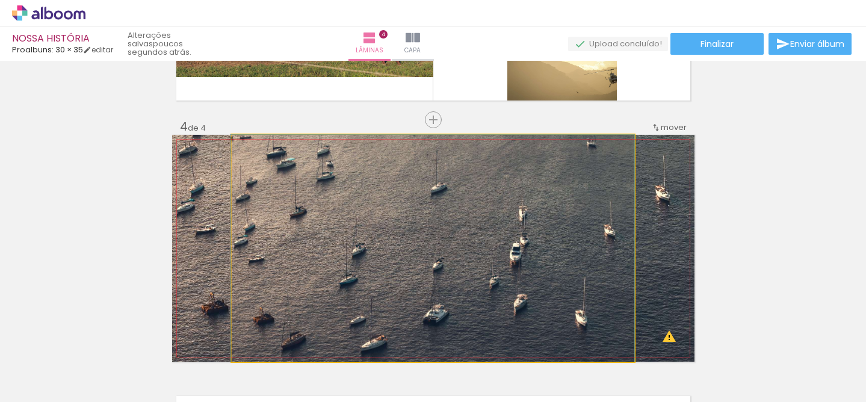
click at [558, 276] on quentale-photo at bounding box center [433, 248] width 403 height 227
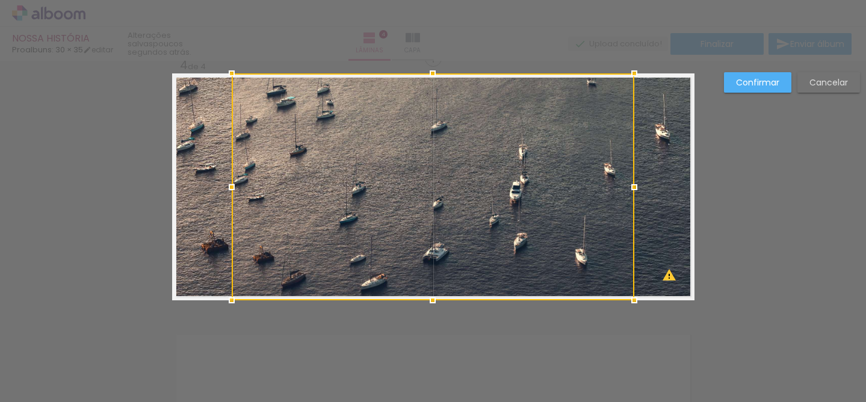
scroll to position [742, 0]
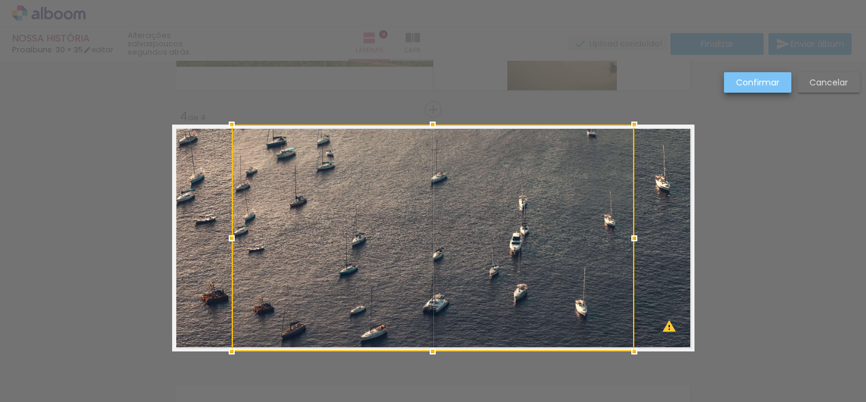
click at [0, 0] on slot "Confirmar" at bounding box center [0, 0] width 0 height 0
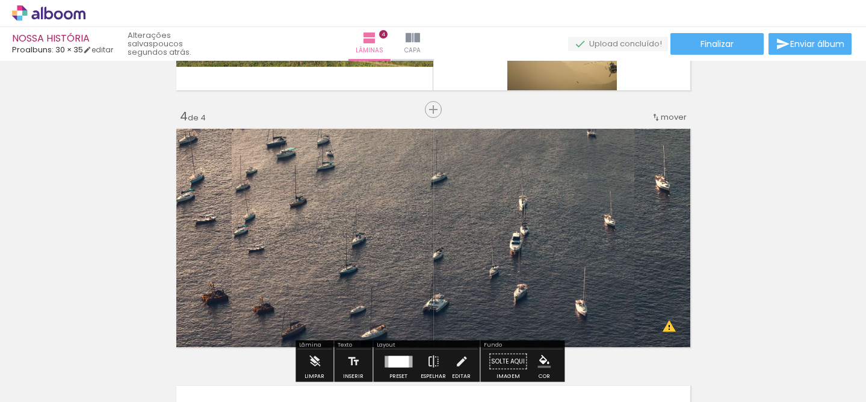
click at [188, 171] on quentale-layouter at bounding box center [433, 238] width 522 height 227
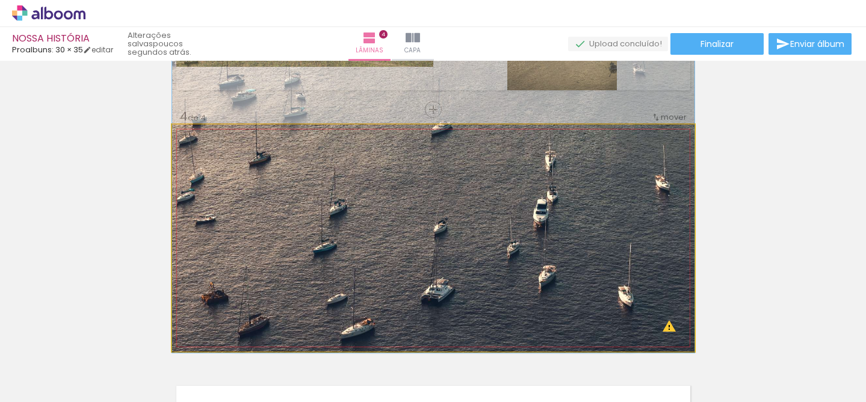
click at [204, 210] on quentale-photo at bounding box center [433, 238] width 522 height 227
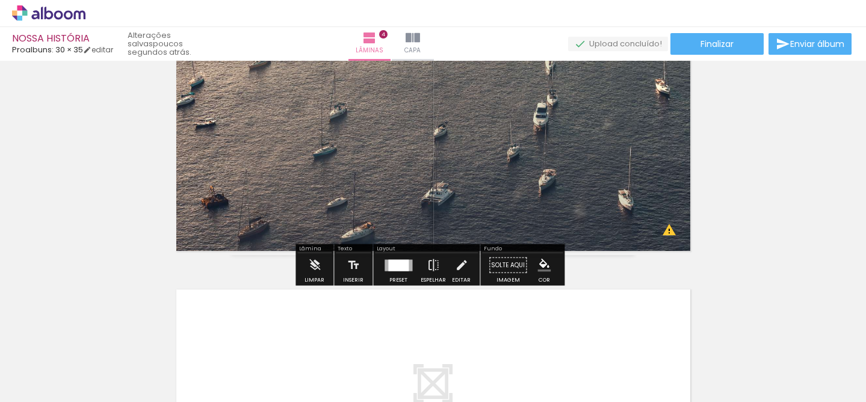
scroll to position [844, 0]
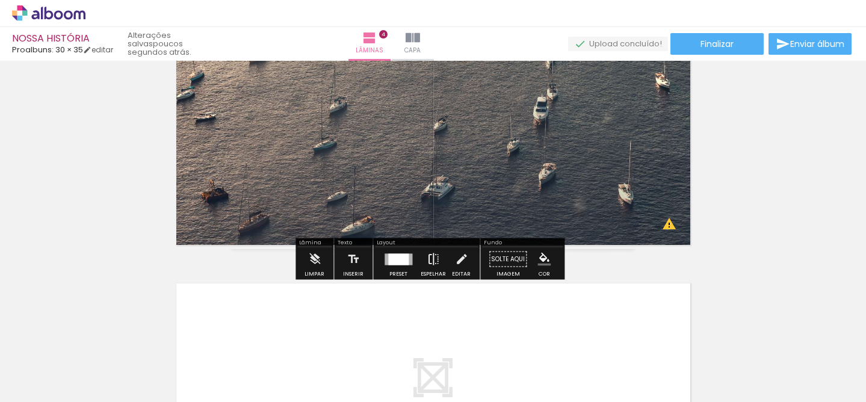
click at [444, 258] on paper-button "Espelhar" at bounding box center [433, 262] width 31 height 31
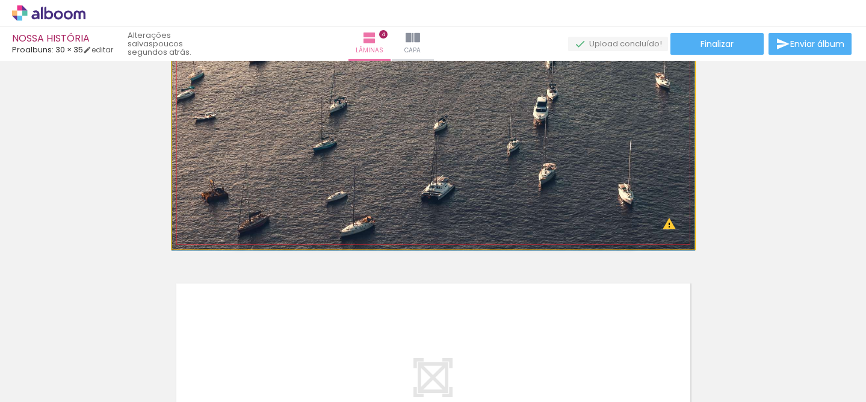
click at [373, 178] on quentale-photo at bounding box center [433, 135] width 522 height 227
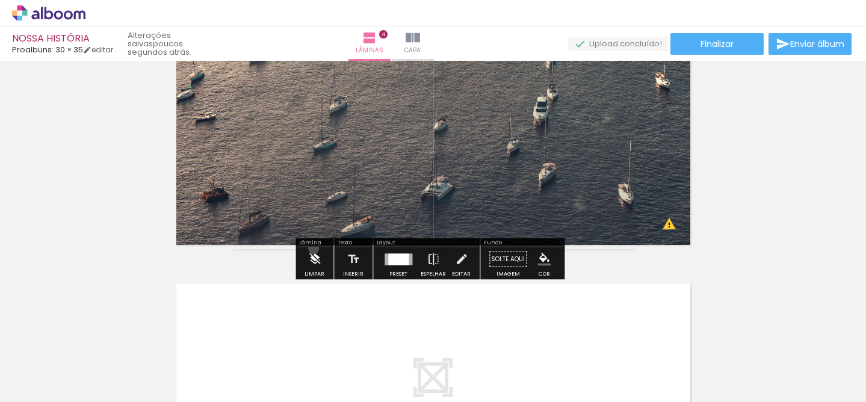
click at [314, 249] on iron-icon at bounding box center [314, 259] width 13 height 24
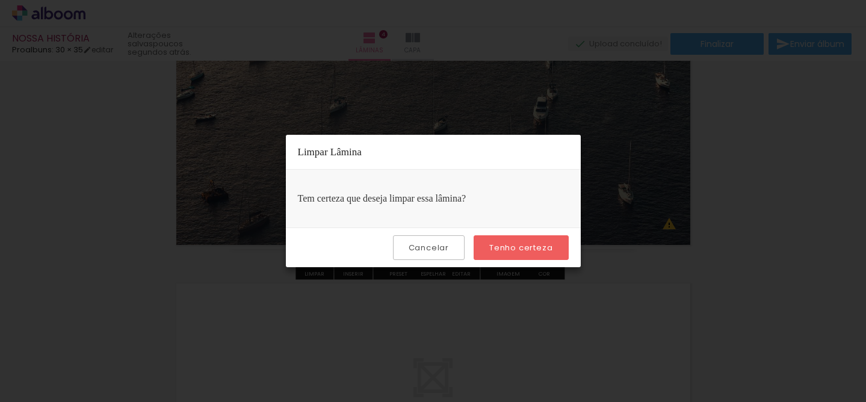
click at [0, 0] on slot "Tenho certeza" at bounding box center [0, 0] width 0 height 0
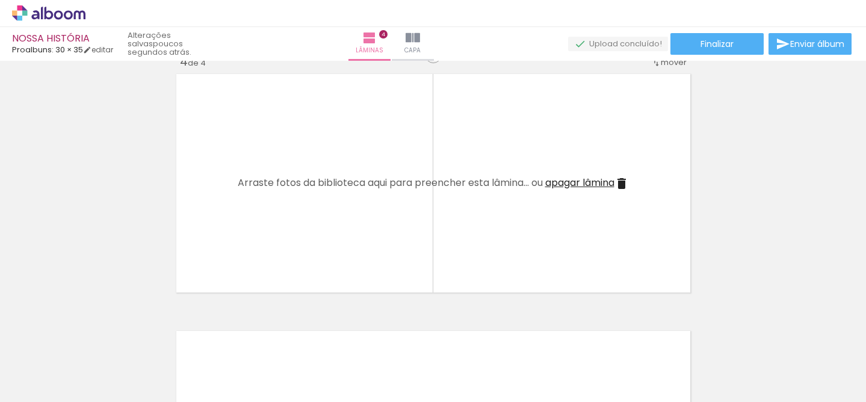
scroll to position [789, 0]
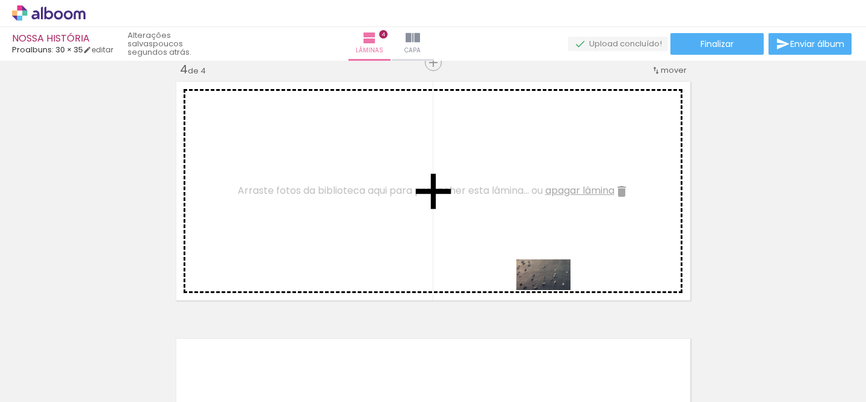
drag, startPoint x: 644, startPoint y: 354, endPoint x: 552, endPoint y: 293, distance: 110.3
click at [552, 293] on quentale-workspace at bounding box center [433, 201] width 866 height 402
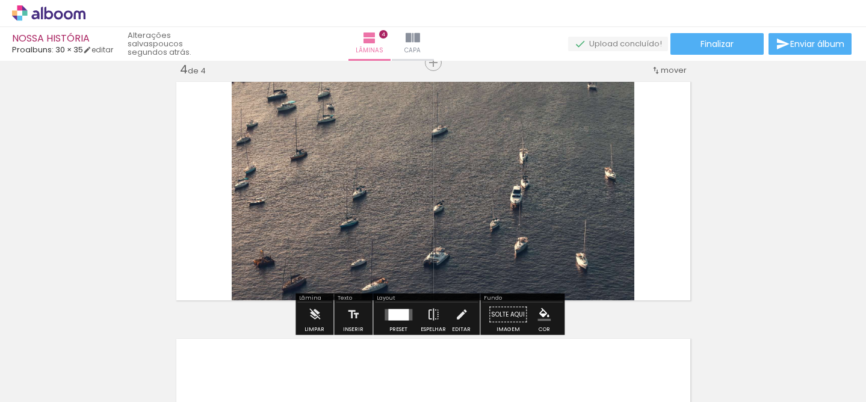
click at [533, 232] on quentale-photo at bounding box center [433, 191] width 403 height 227
click at [310, 309] on iron-icon at bounding box center [314, 315] width 13 height 24
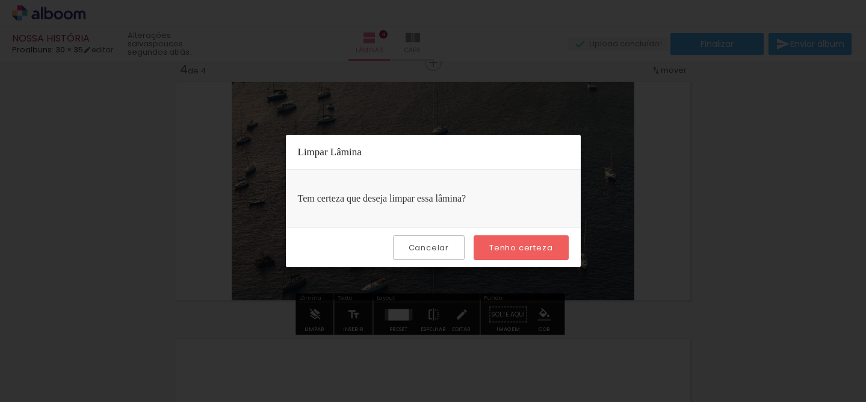
click at [495, 256] on paper-button "Tenho certeza" at bounding box center [521, 247] width 94 height 25
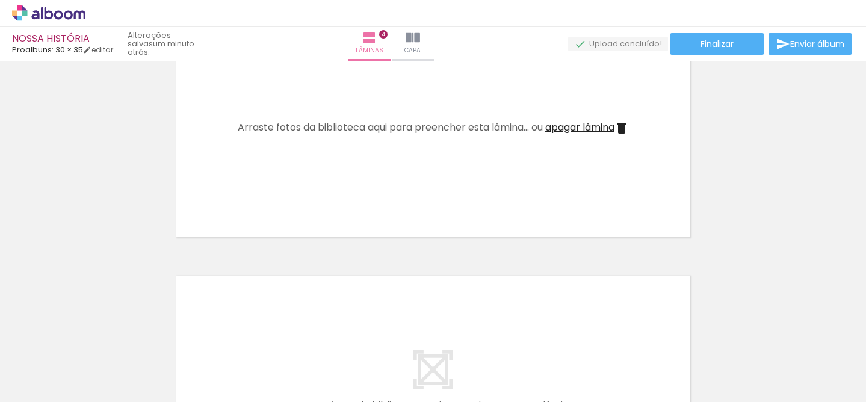
click at [456, 188] on quentale-layouter at bounding box center [433, 127] width 522 height 227
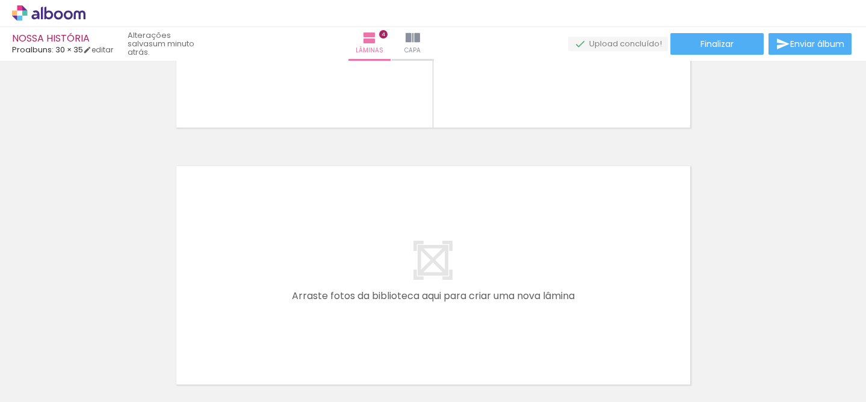
scroll to position [1066, 0]
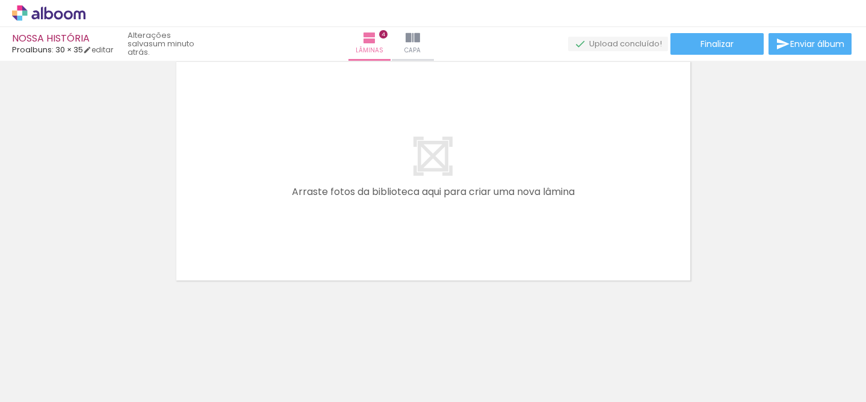
drag, startPoint x: 424, startPoint y: 159, endPoint x: 460, endPoint y: 246, distance: 93.3
click at [460, 246] on quentale-layouter at bounding box center [433, 171] width 522 height 227
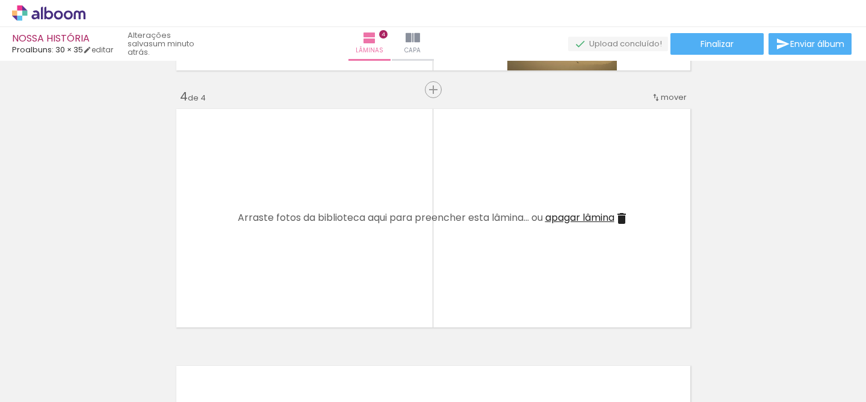
scroll to position [766, 0]
